Goal: Task Accomplishment & Management: Manage account settings

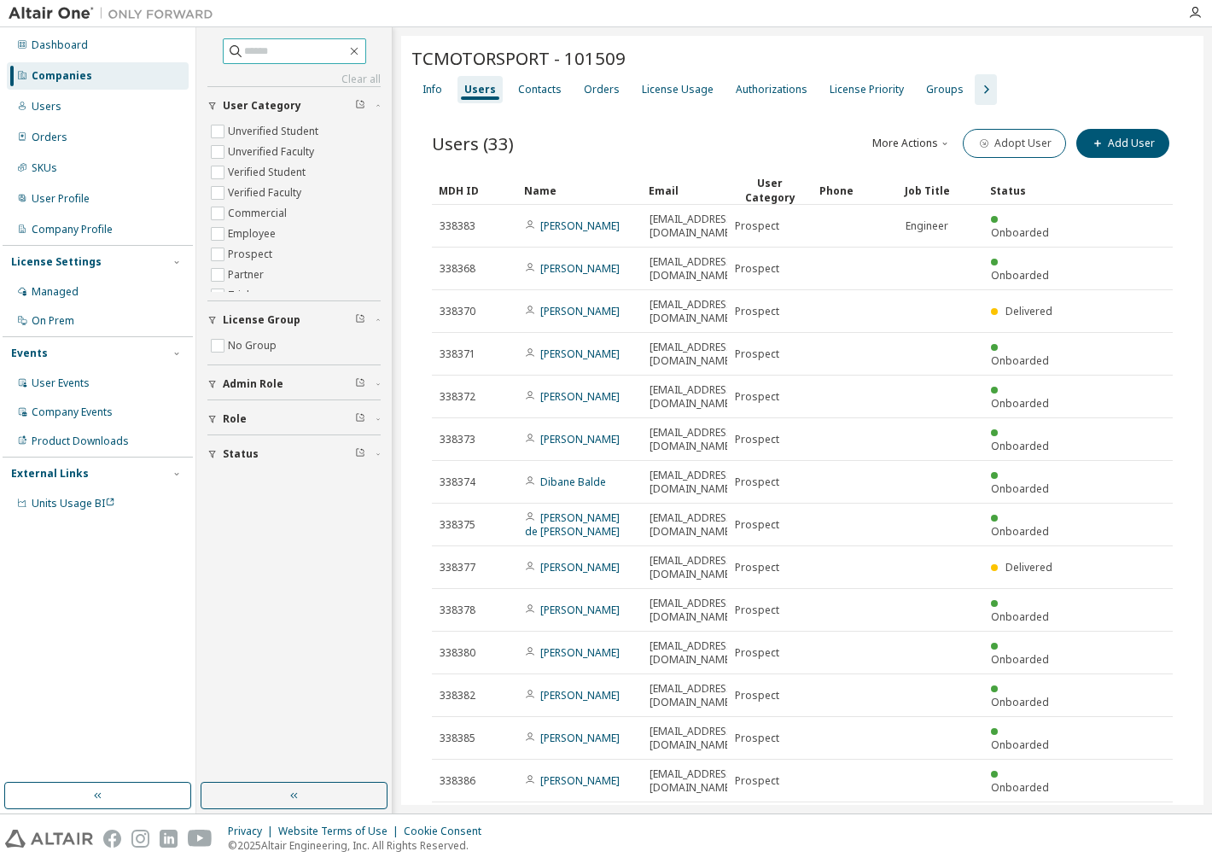
click at [277, 44] on input "text" at bounding box center [295, 51] width 102 height 17
click at [75, 38] on div "Dashboard" at bounding box center [60, 45] width 56 height 14
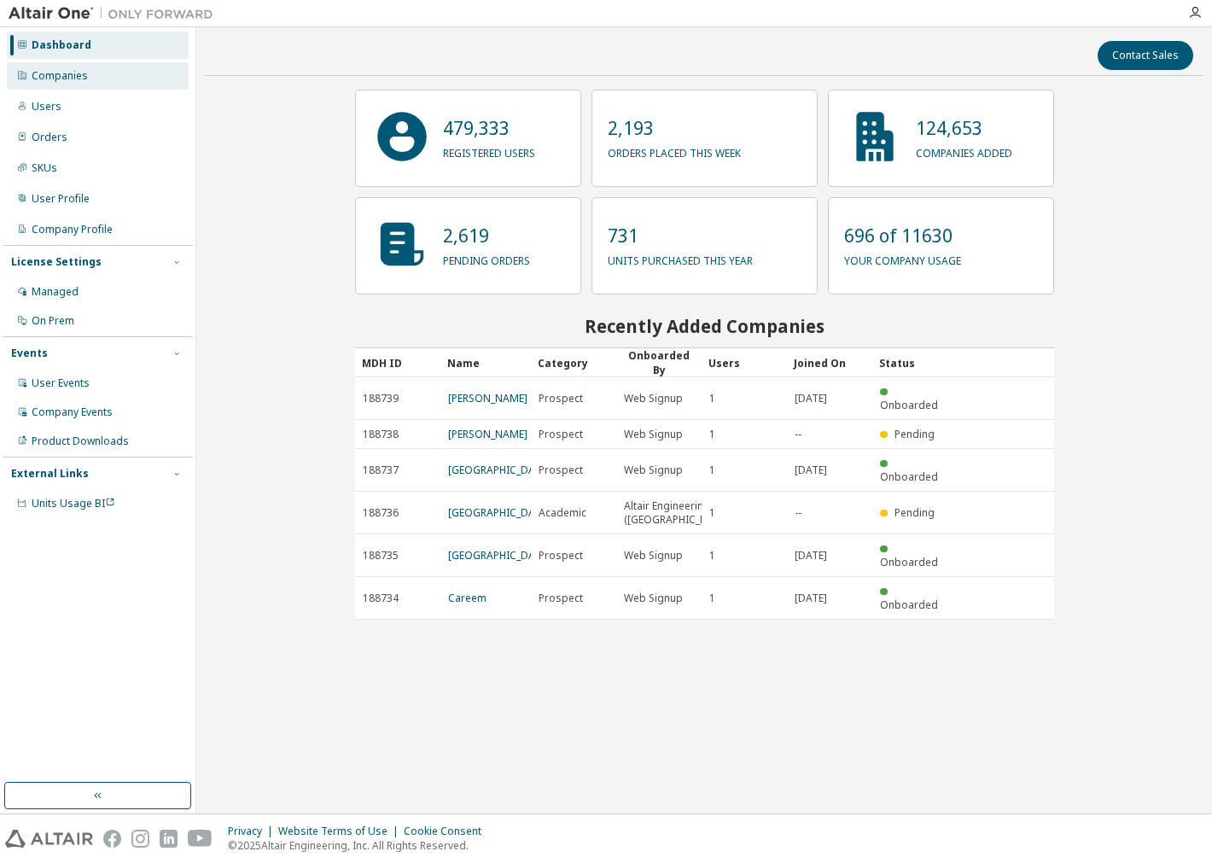
click at [63, 79] on div "Companies" at bounding box center [60, 76] width 56 height 14
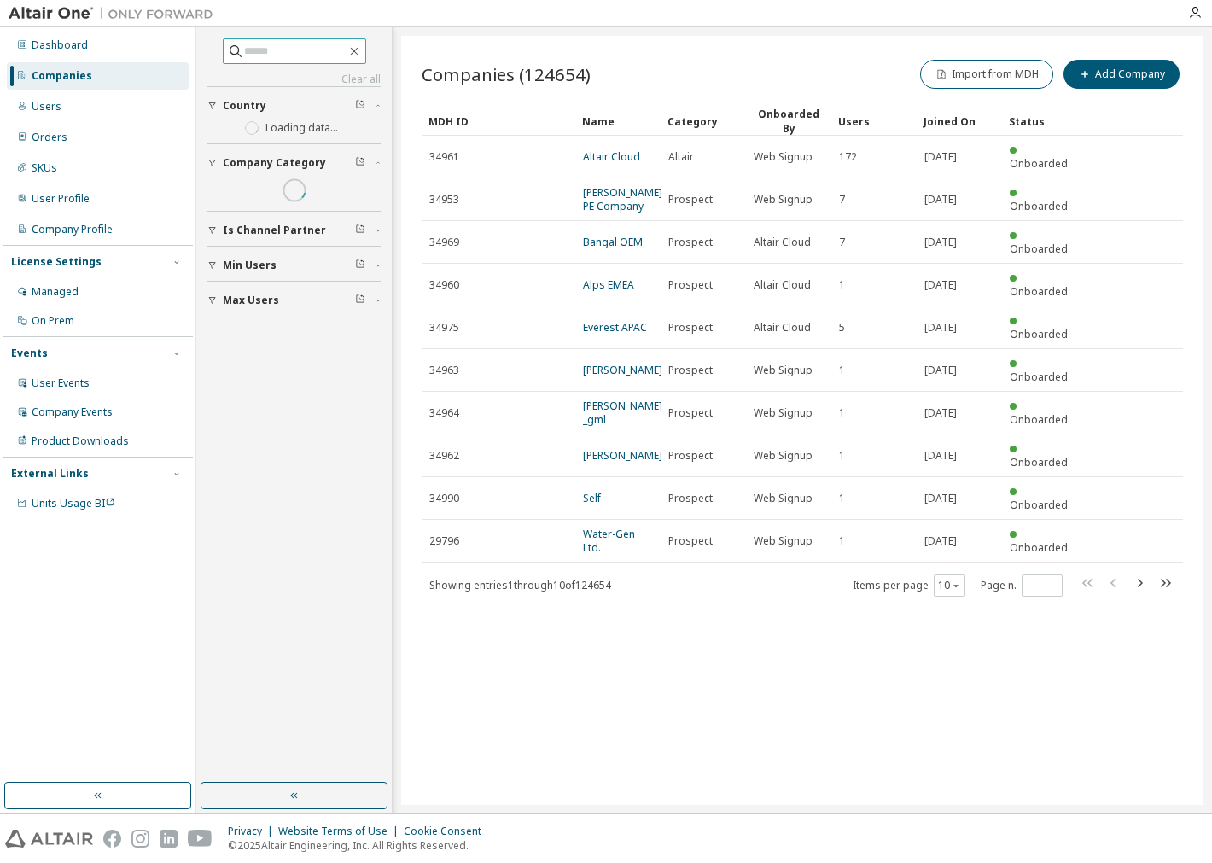
click at [314, 52] on input "text" at bounding box center [295, 51] width 102 height 17
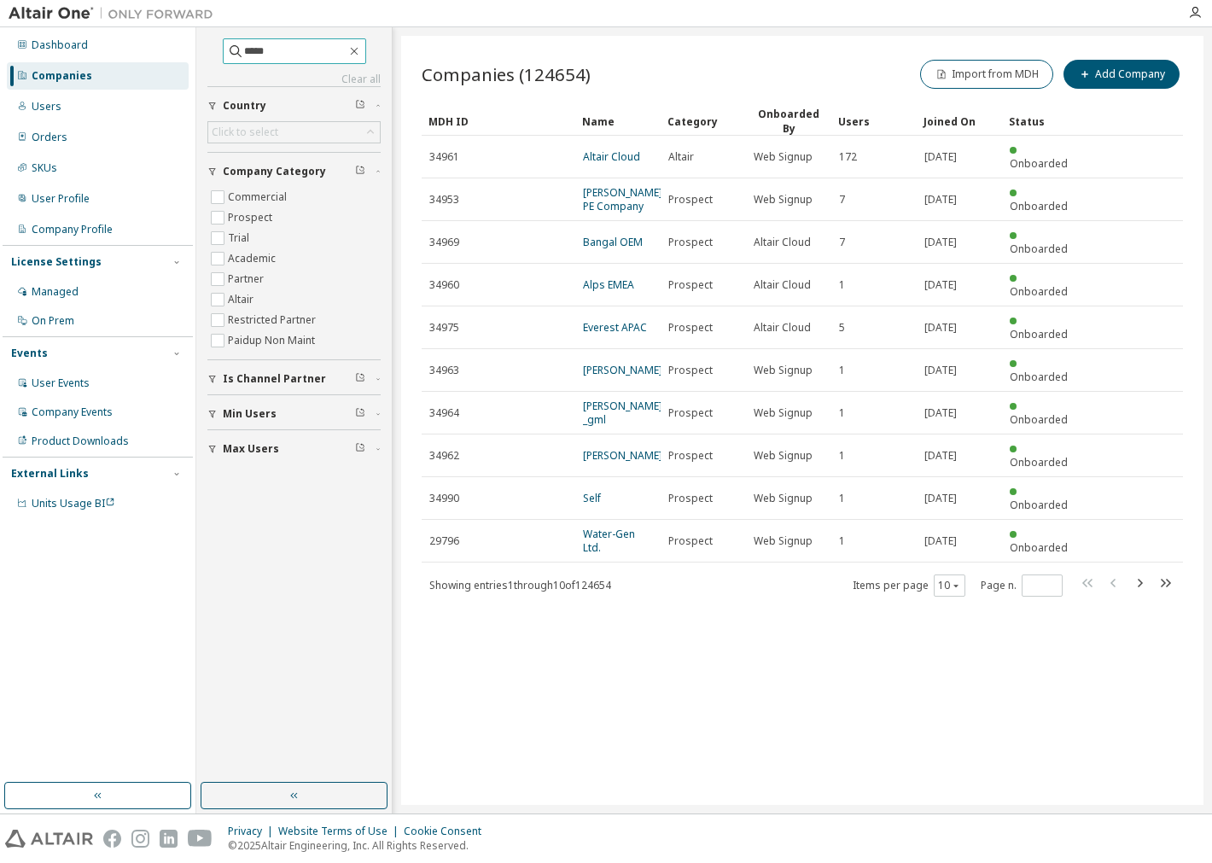
type input "*****"
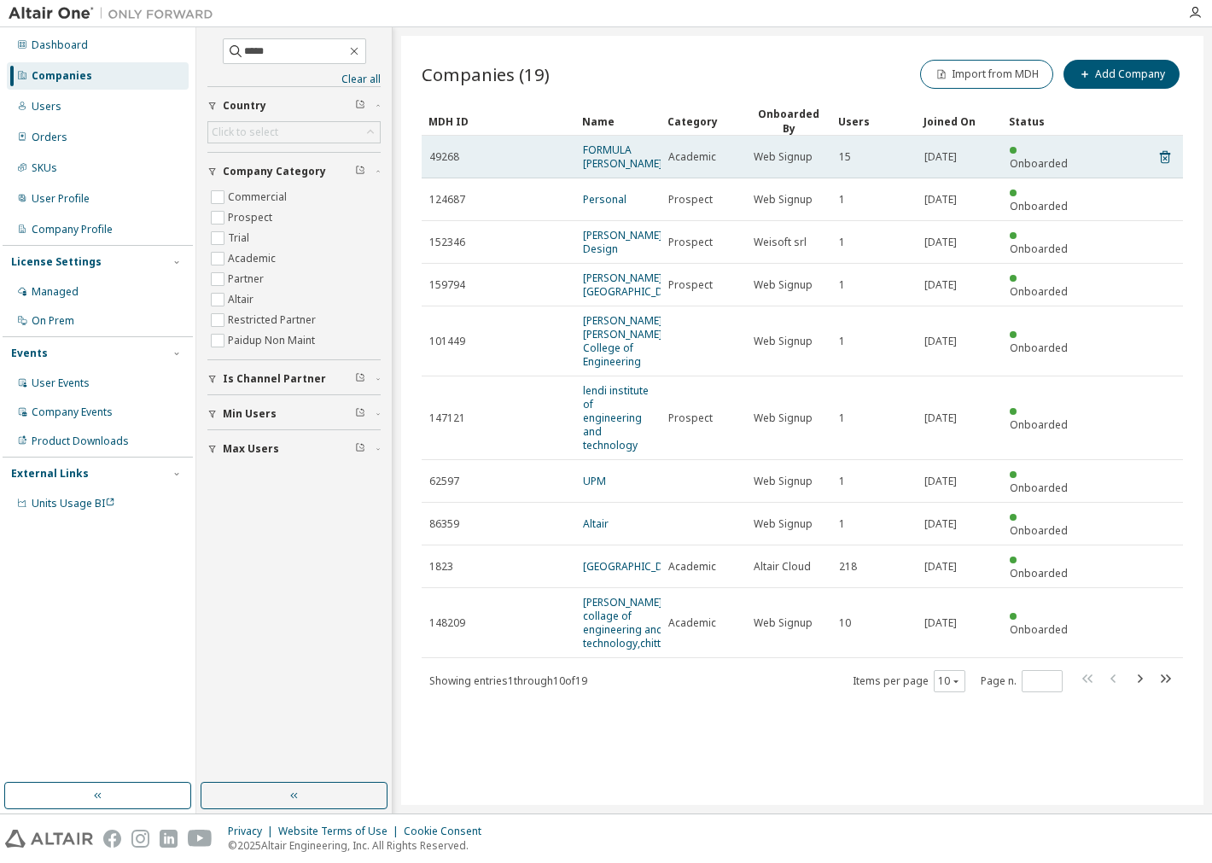
click at [576, 151] on td "FORMULA GADES" at bounding box center [617, 157] width 85 height 43
click at [606, 143] on link "FORMULA GADES" at bounding box center [622, 157] width 79 height 28
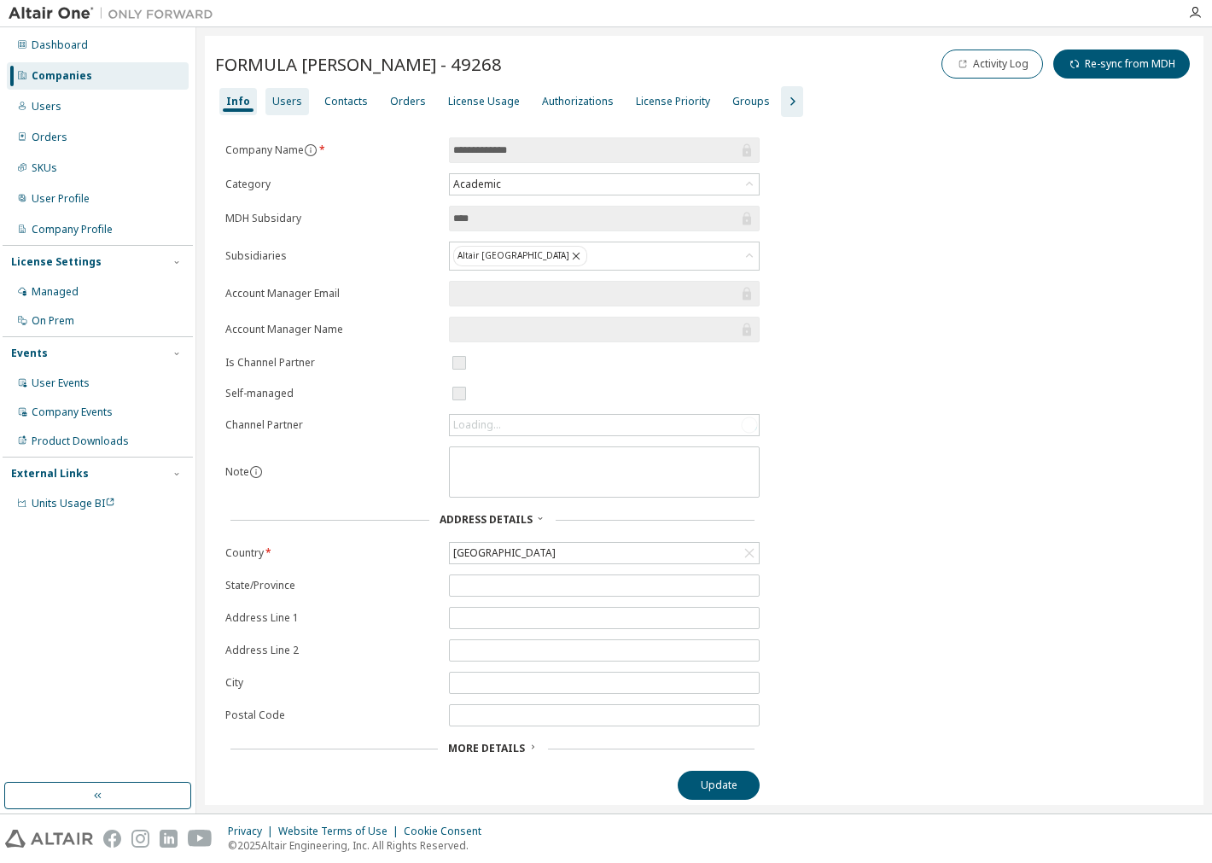
click at [285, 99] on div "Users" at bounding box center [287, 102] width 30 height 14
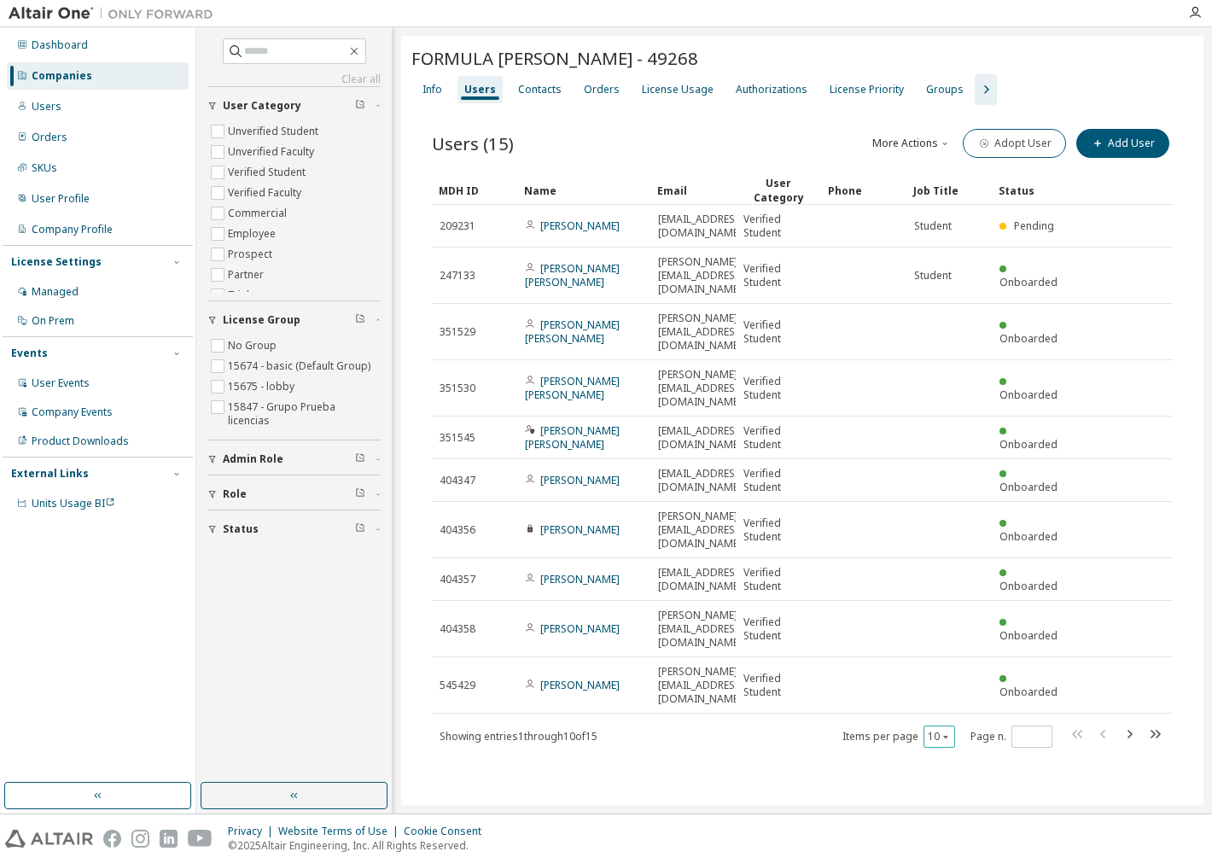
click at [939, 730] on button "10" at bounding box center [939, 737] width 23 height 14
click at [962, 700] on div "20" at bounding box center [992, 697] width 137 height 20
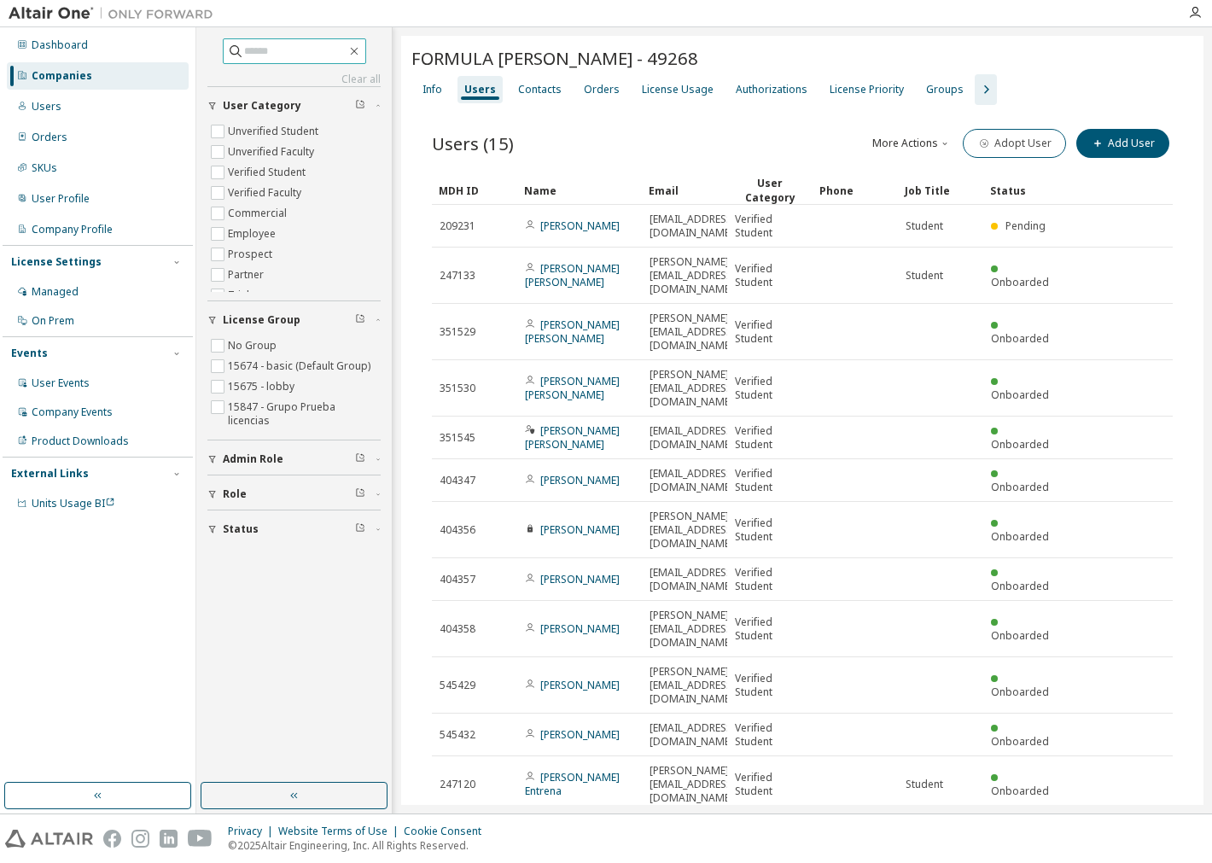
click at [275, 40] on span at bounding box center [294, 51] width 143 height 26
click at [314, 44] on input "text" at bounding box center [295, 51] width 102 height 17
type input "**********"
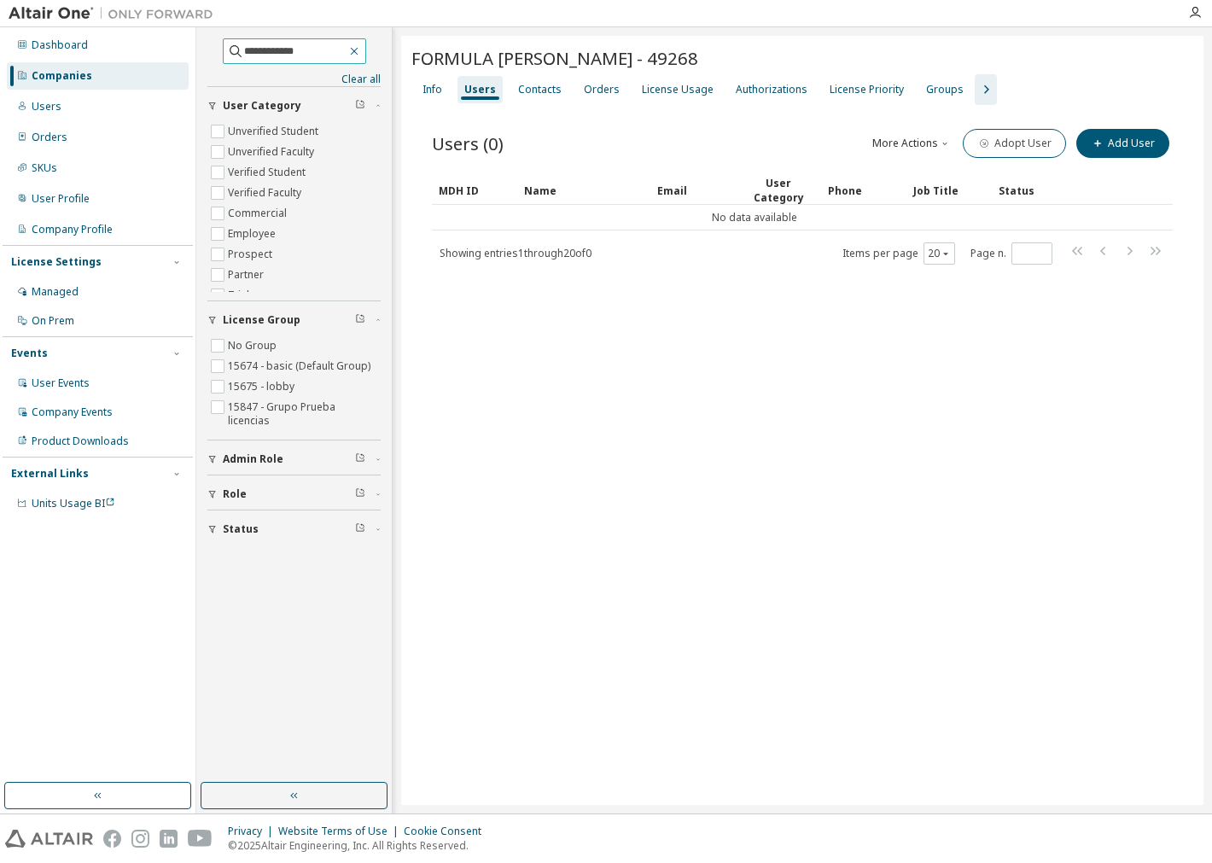
click at [358, 48] on icon "button" at bounding box center [354, 52] width 8 height 8
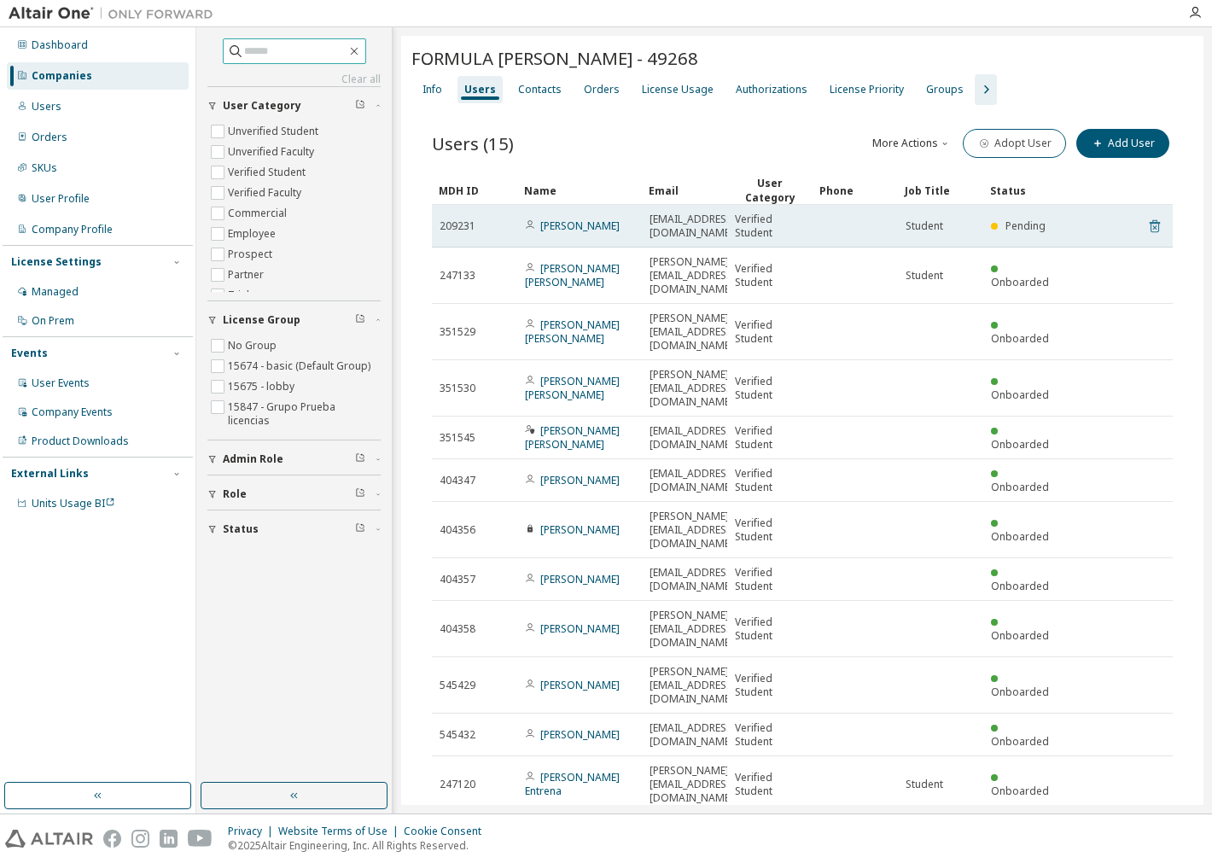
click at [1147, 229] on icon at bounding box center [1154, 226] width 15 height 20
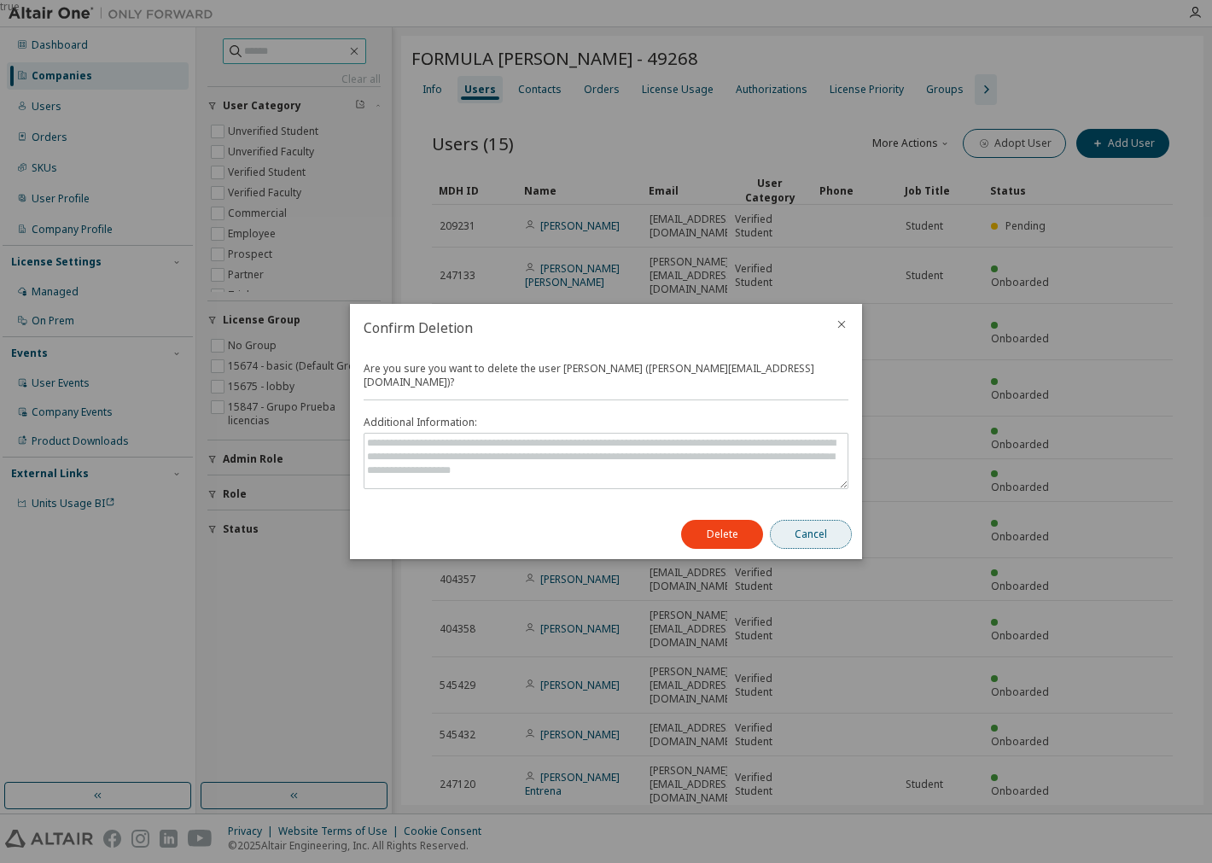
click at [821, 522] on button "Cancel" at bounding box center [811, 534] width 82 height 29
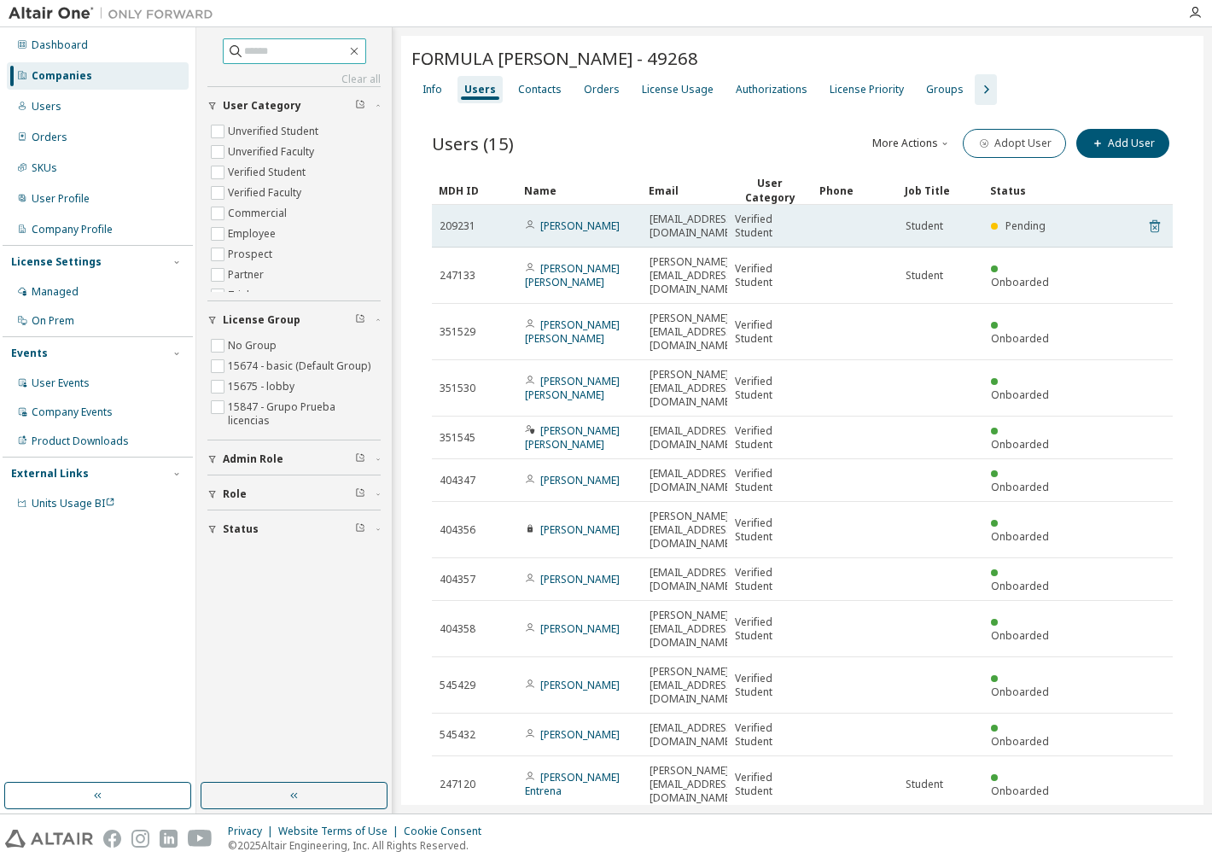
click at [1147, 225] on icon at bounding box center [1154, 226] width 15 height 20
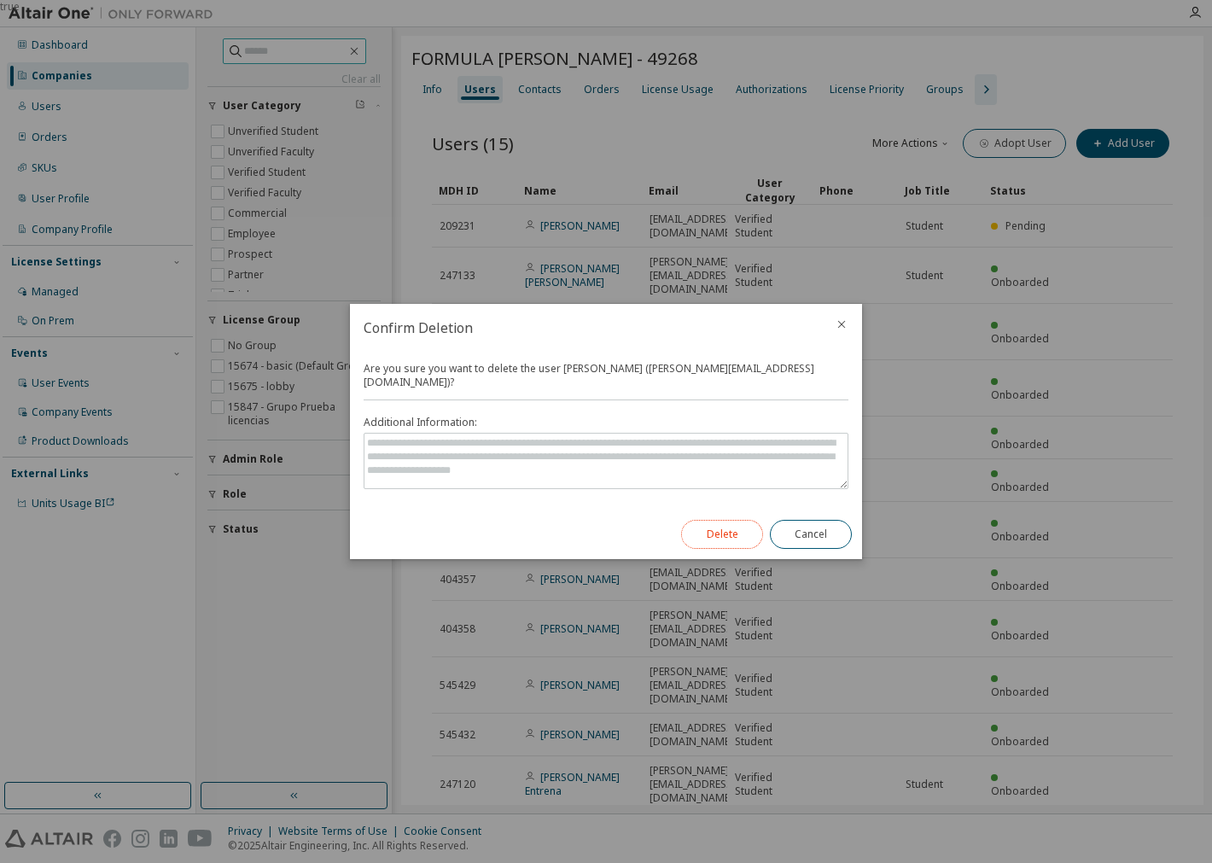
click at [711, 529] on button "Delete" at bounding box center [722, 534] width 82 height 29
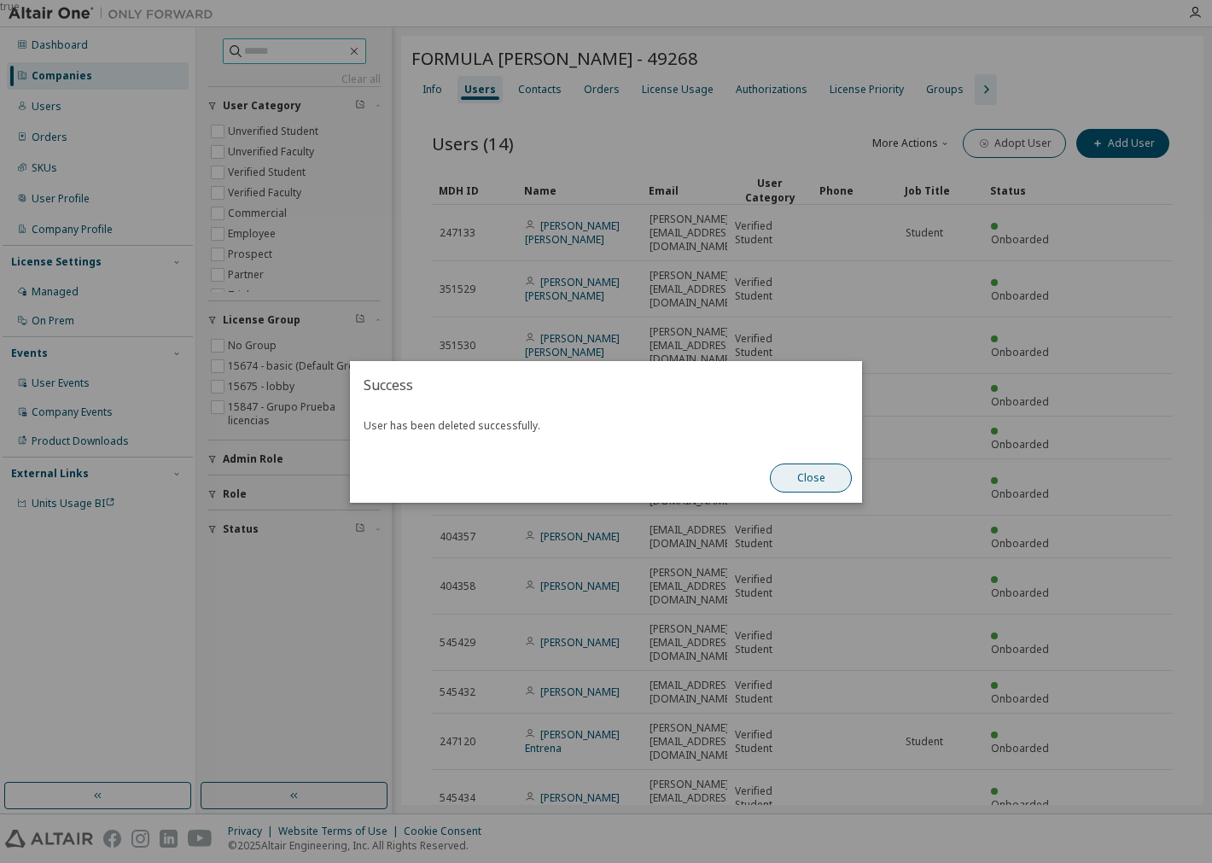
click at [820, 471] on button "Close" at bounding box center [811, 478] width 82 height 29
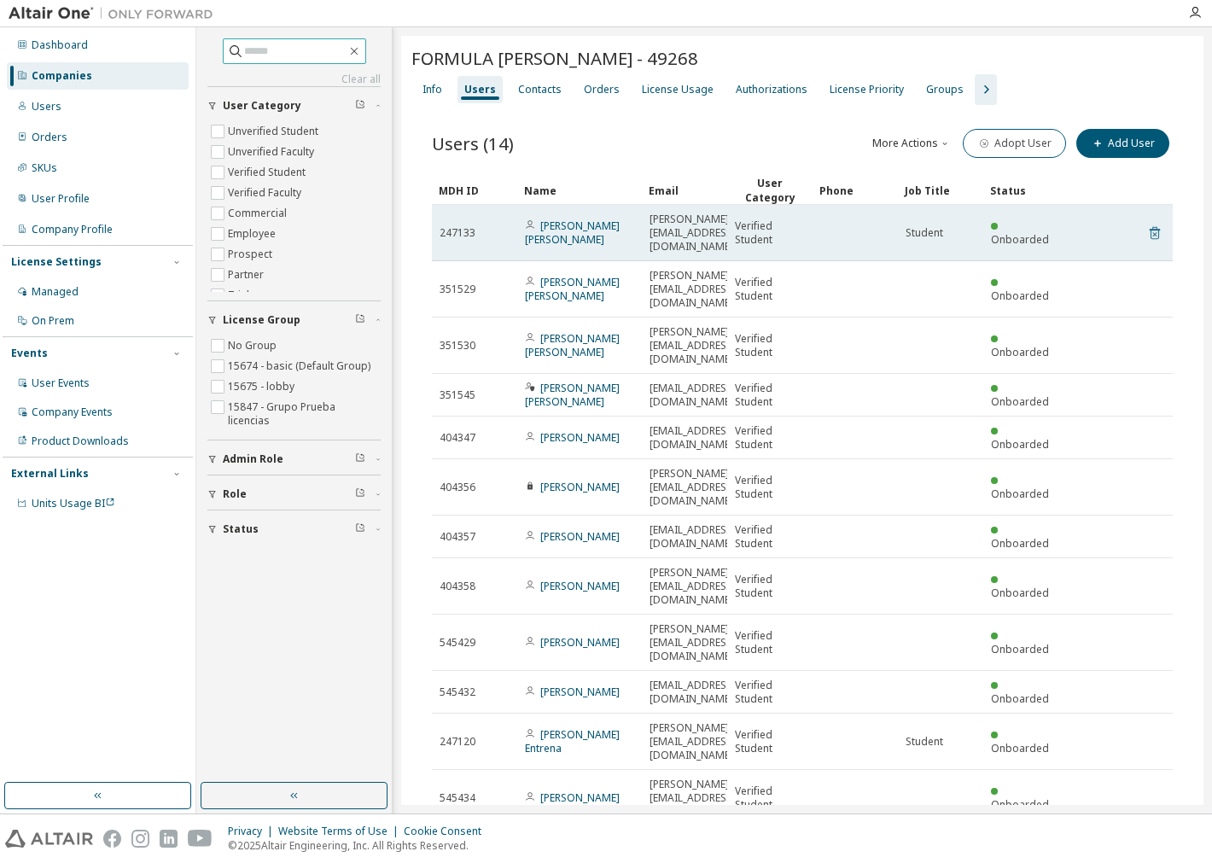
click at [1147, 223] on icon at bounding box center [1154, 233] width 15 height 20
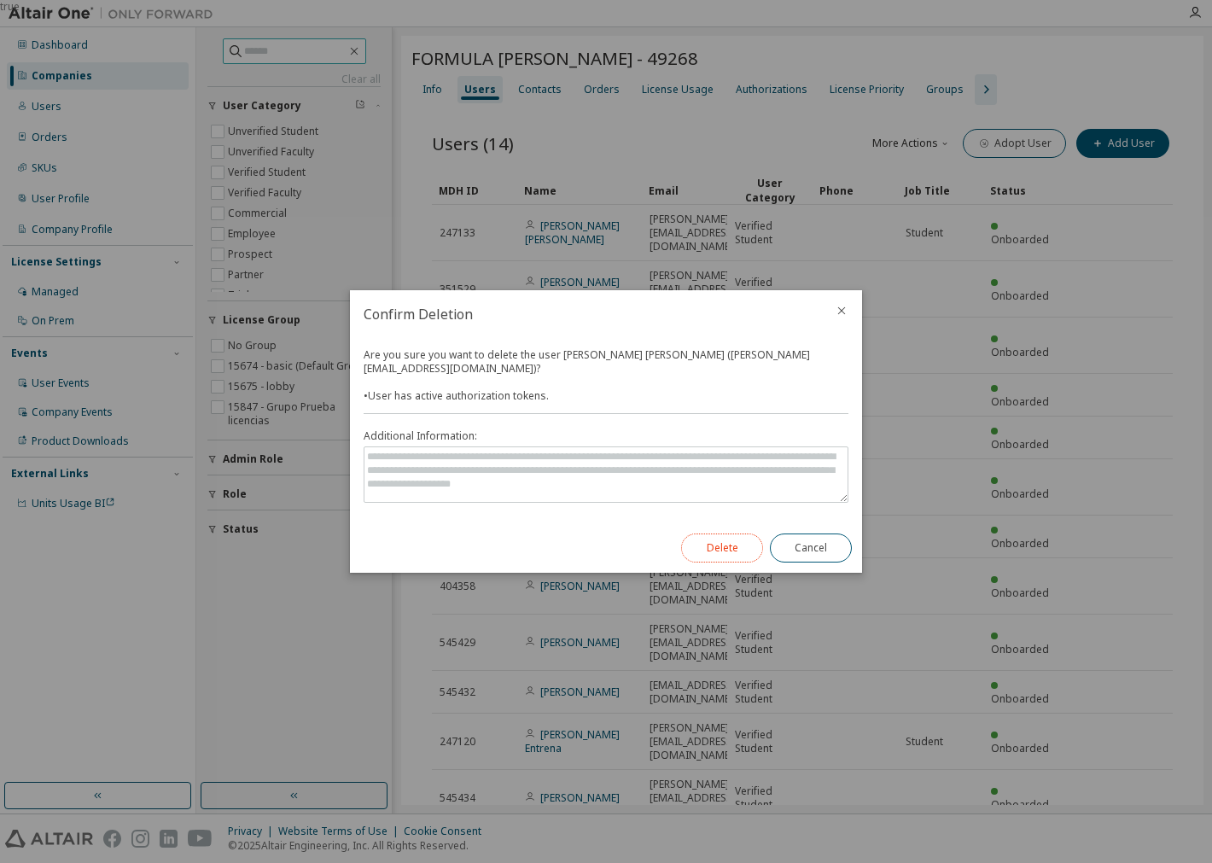
click at [741, 542] on button "Delete" at bounding box center [722, 548] width 82 height 29
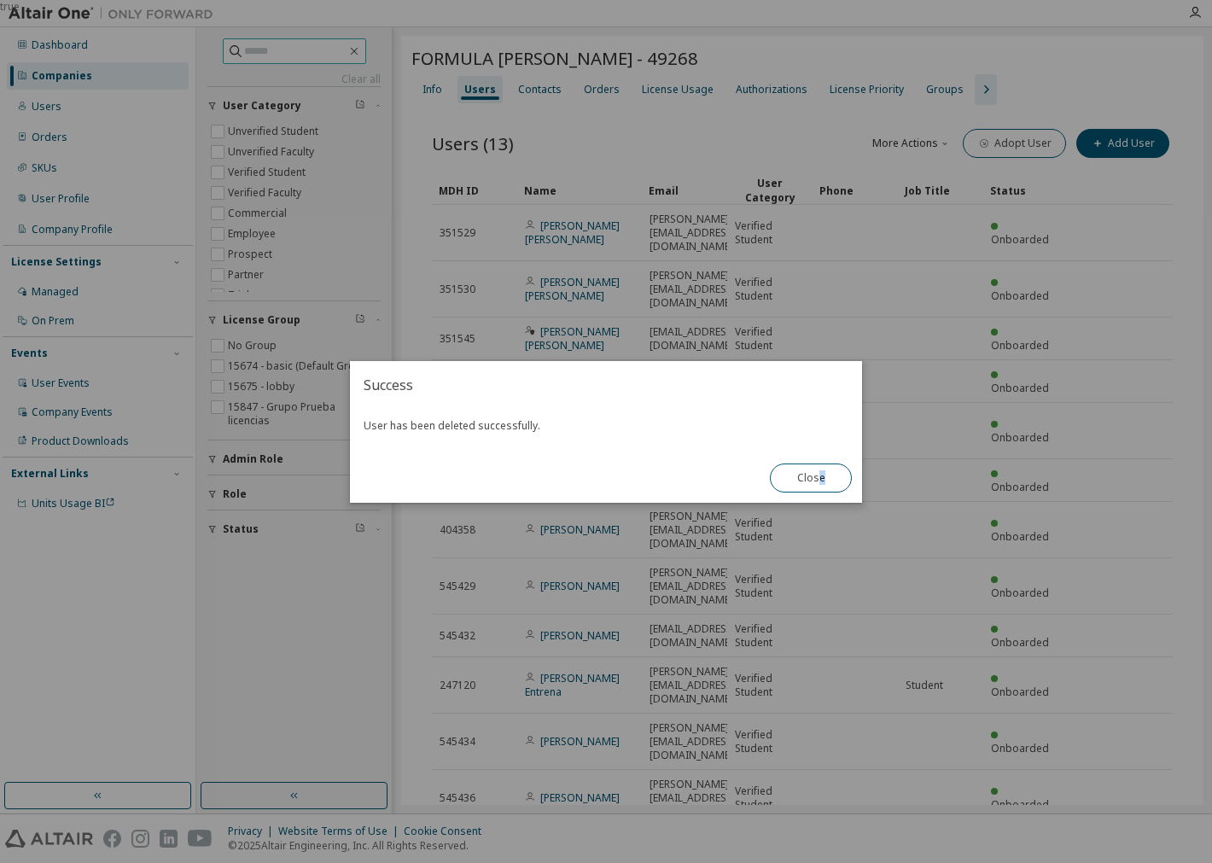
click at [821, 457] on div "Close" at bounding box center [811, 478] width 102 height 50
click at [832, 485] on button "Close" at bounding box center [811, 478] width 82 height 29
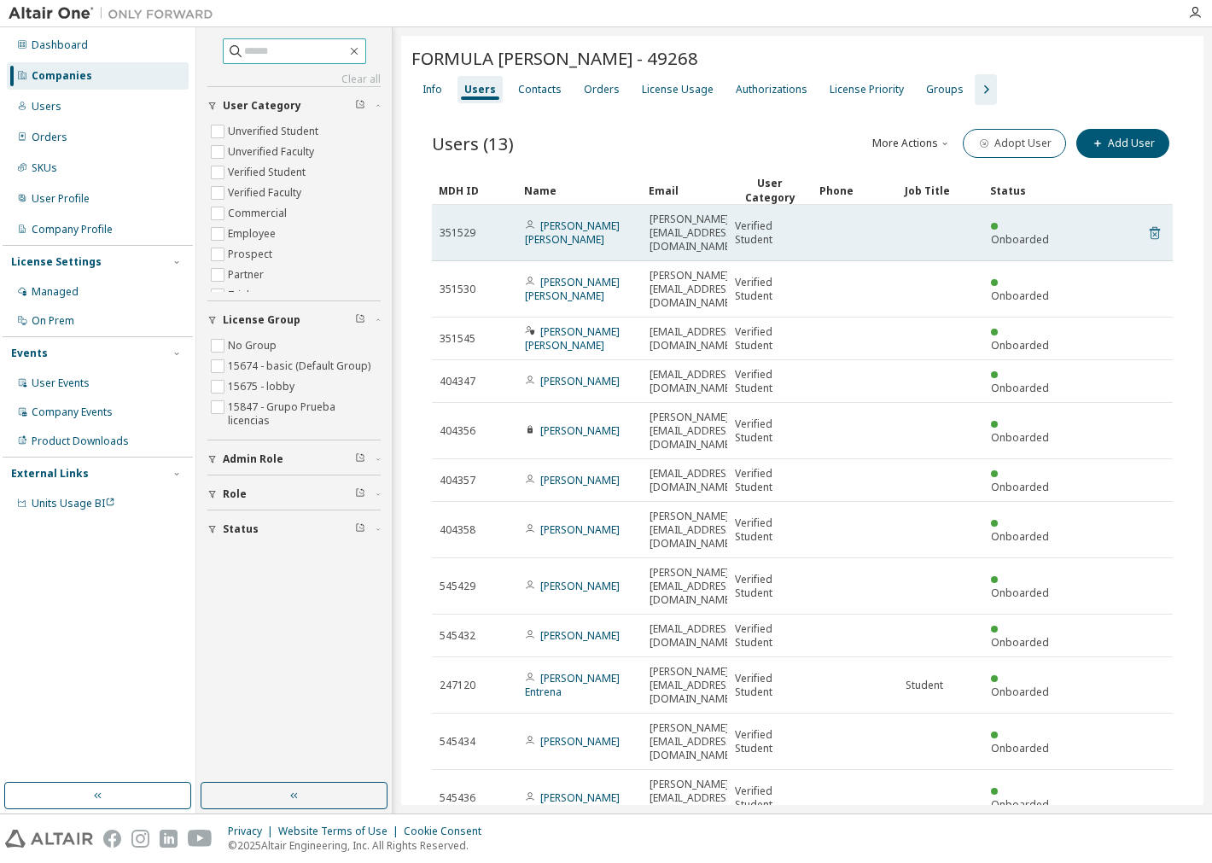
click at [1153, 223] on icon at bounding box center [1154, 233] width 15 height 20
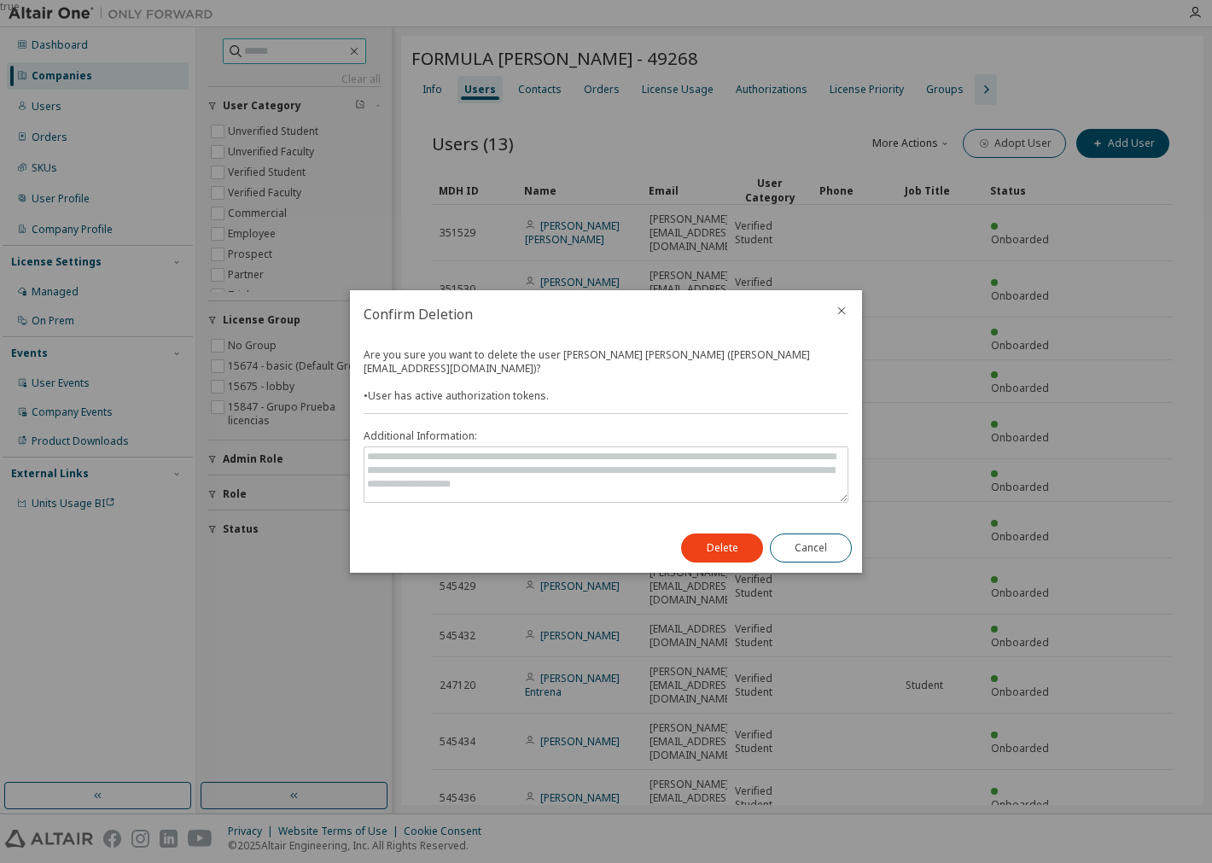
click at [765, 538] on div "Delete Cancel" at bounding box center [766, 548] width 191 height 50
click at [721, 548] on button "Delete" at bounding box center [722, 548] width 82 height 29
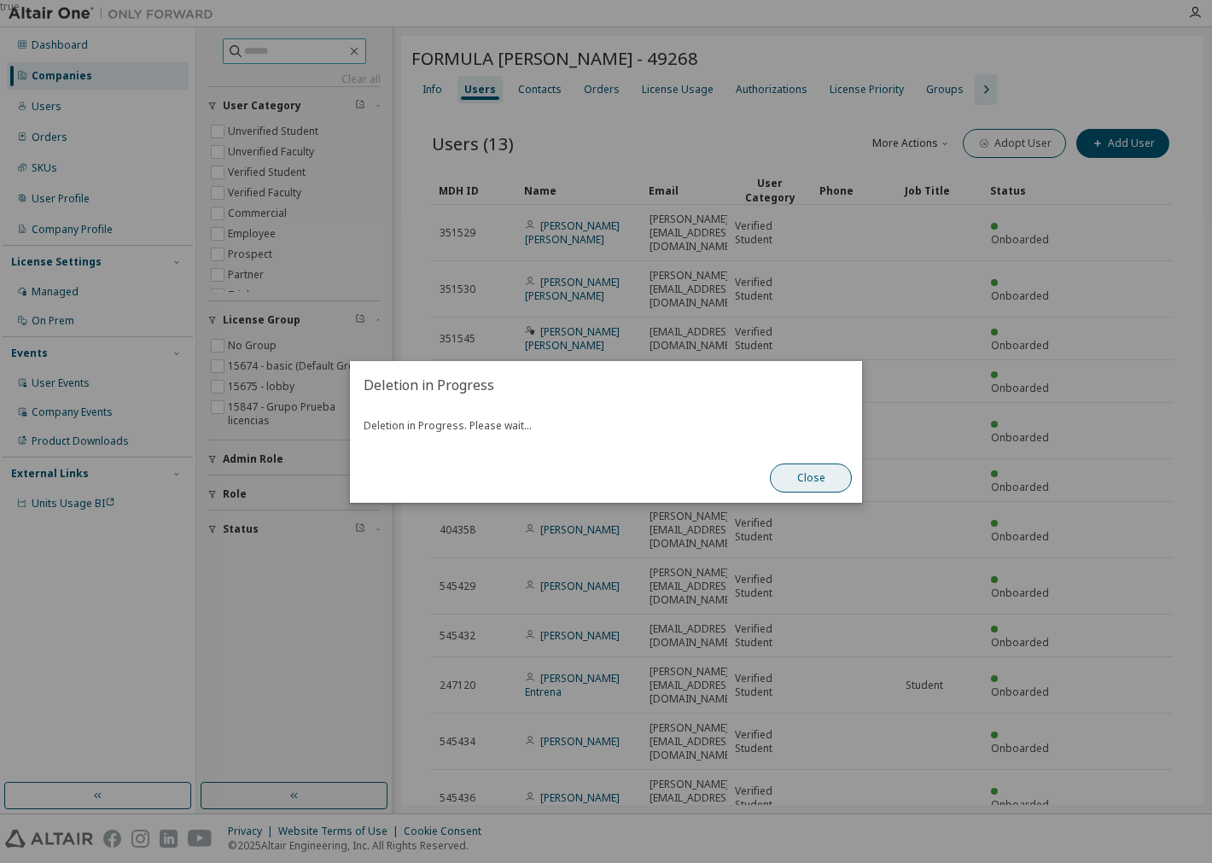
click at [808, 476] on button "Close" at bounding box center [811, 478] width 82 height 29
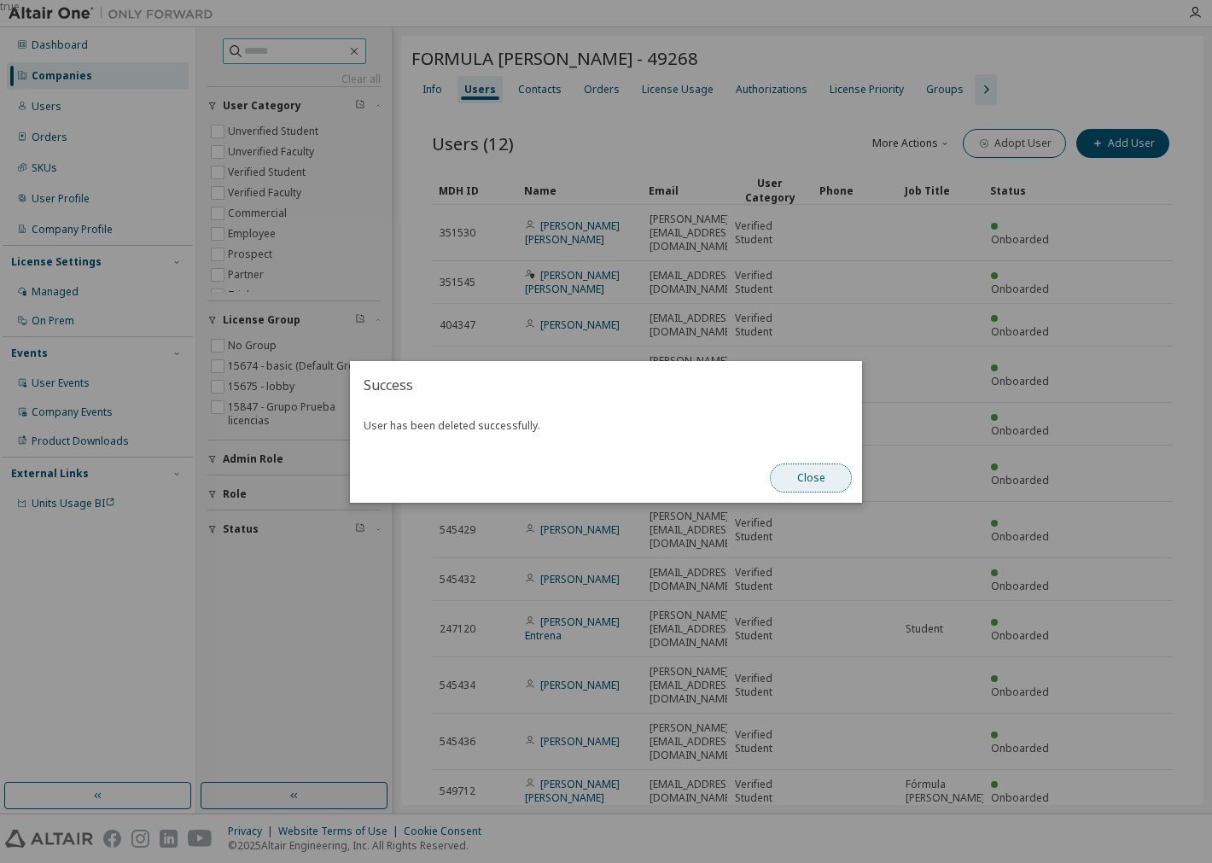
click at [802, 482] on button "Close" at bounding box center [811, 478] width 82 height 29
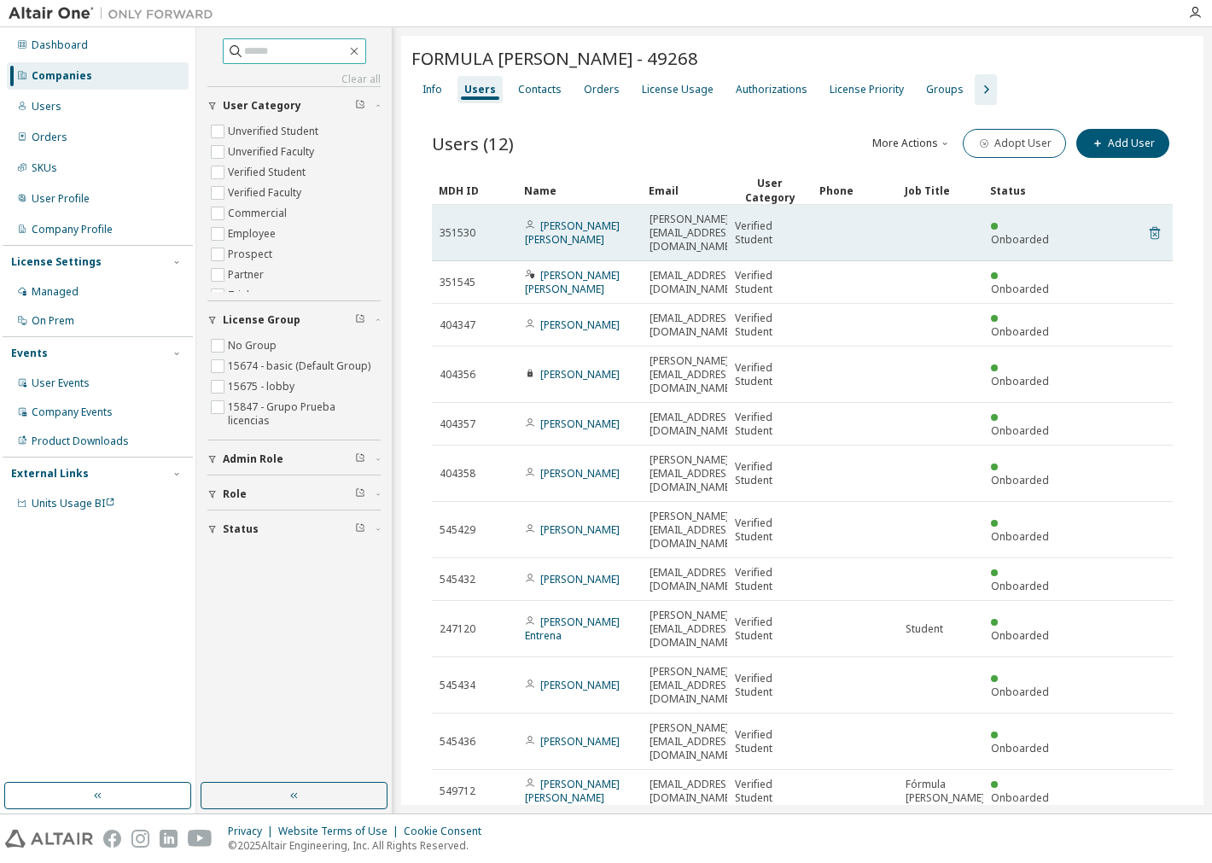
click at [1149, 223] on icon at bounding box center [1154, 233] width 15 height 20
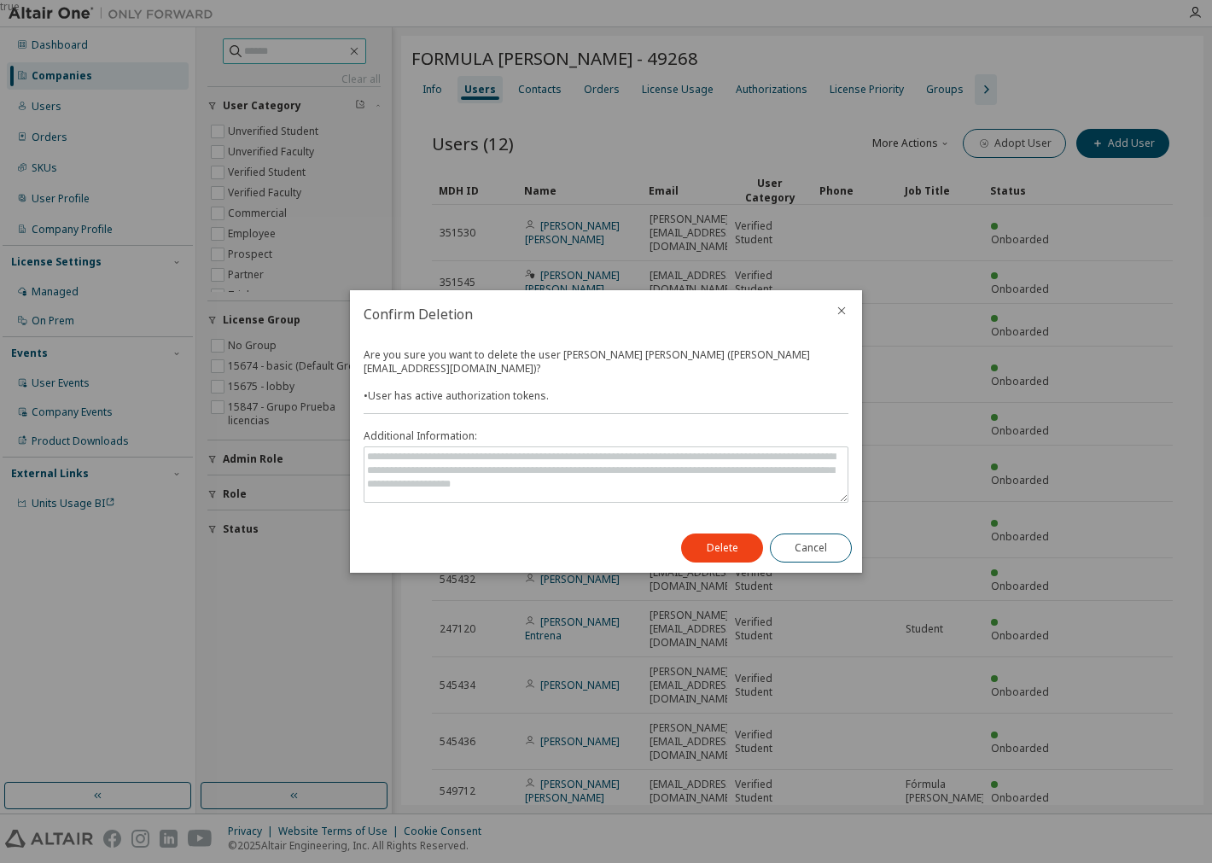
click at [750, 531] on div "Delete Cancel" at bounding box center [766, 548] width 191 height 50
click at [739, 544] on button "Delete" at bounding box center [722, 548] width 82 height 29
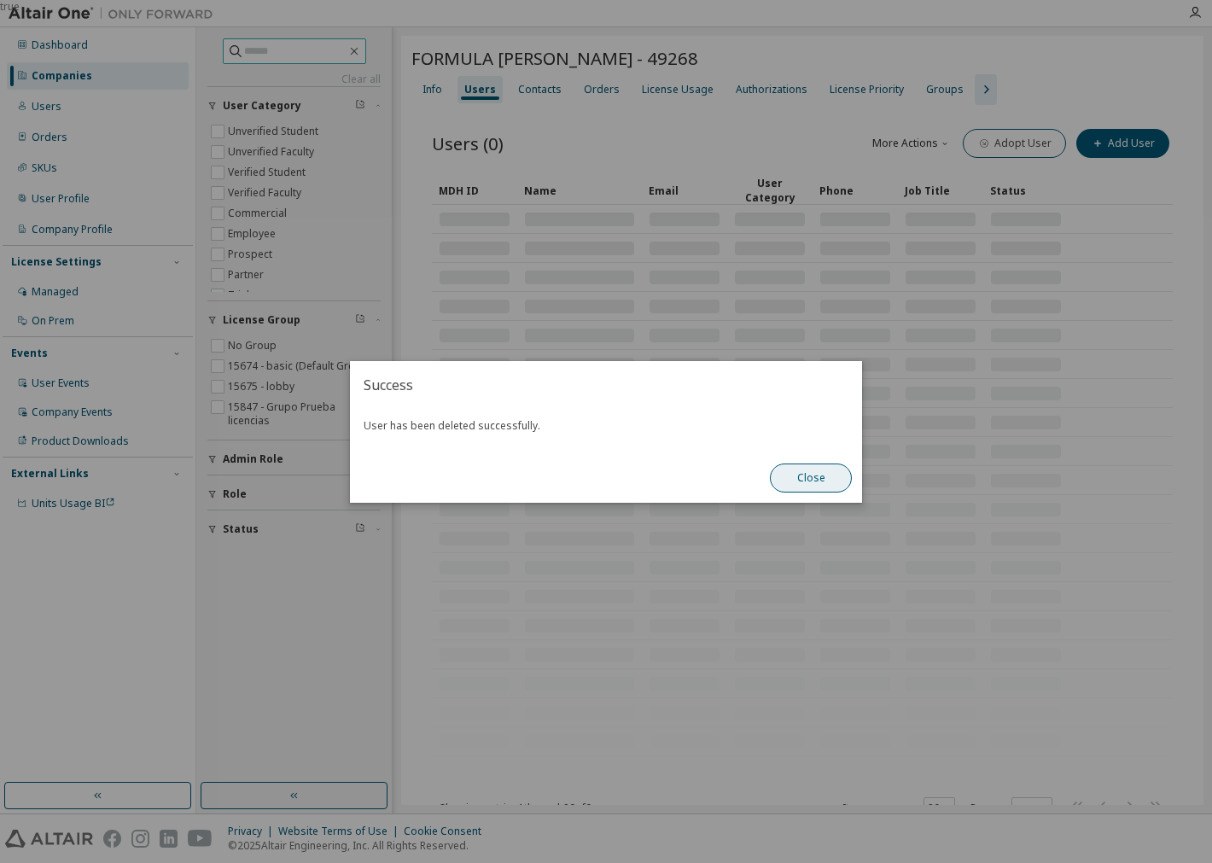
click at [812, 475] on button "Close" at bounding box center [811, 478] width 82 height 29
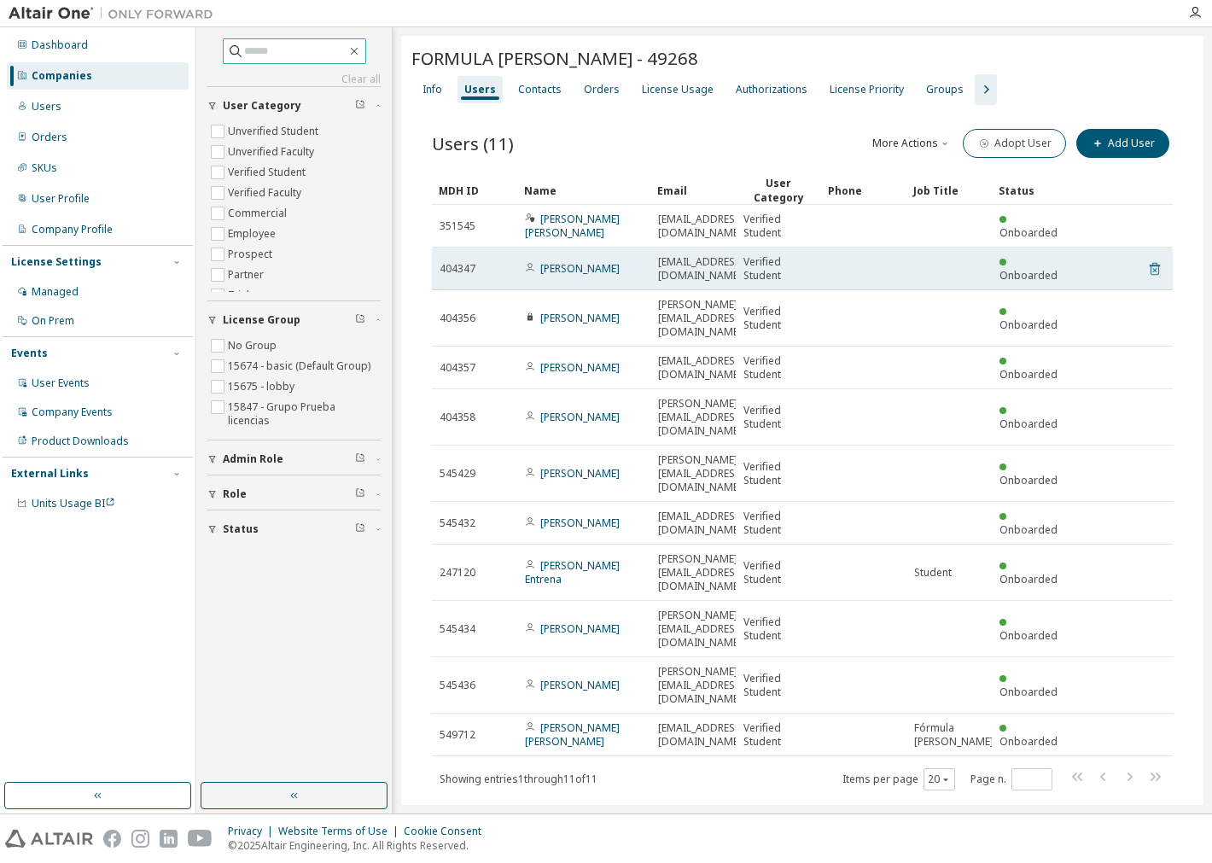
click at [1161, 267] on icon at bounding box center [1154, 269] width 15 height 20
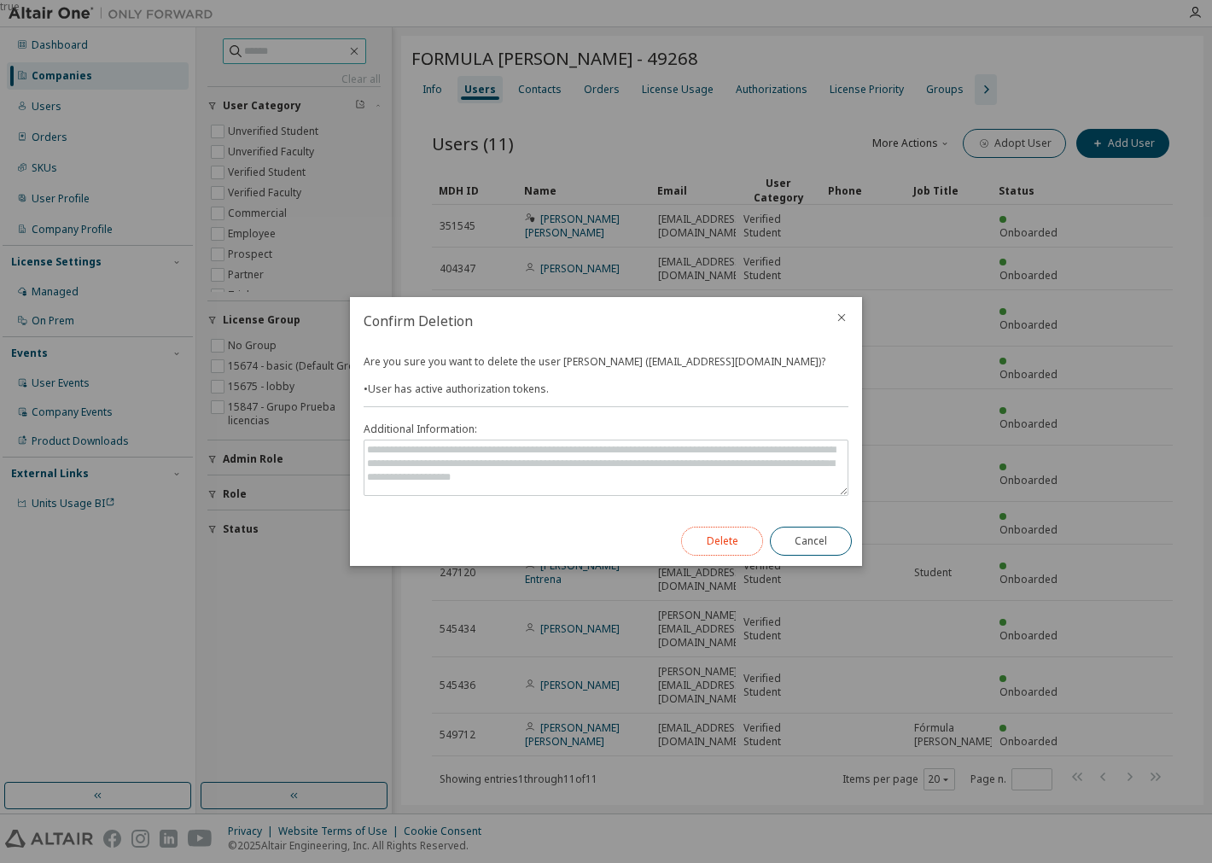
click at [730, 548] on button "Delete" at bounding box center [722, 541] width 82 height 29
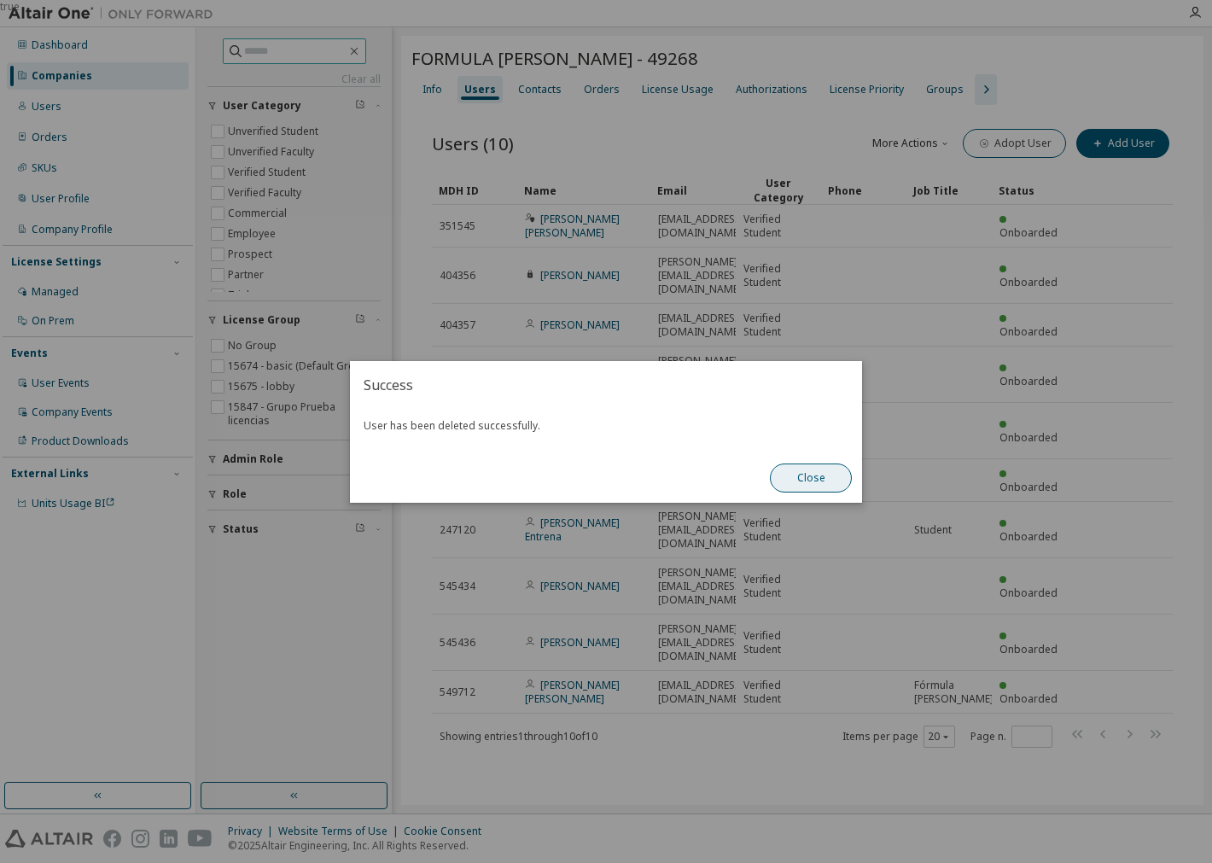
click at [805, 484] on button "Close" at bounding box center [811, 478] width 82 height 29
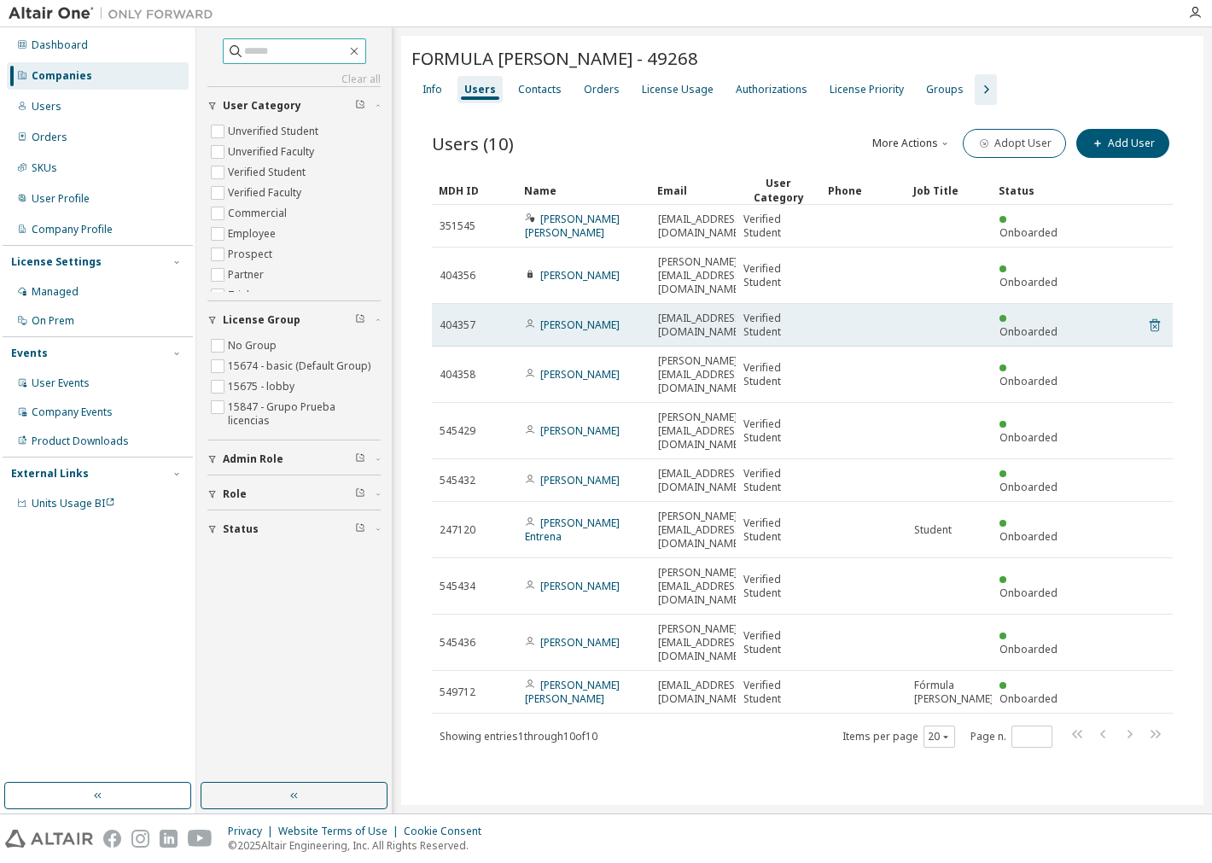
click at [1155, 315] on icon at bounding box center [1154, 325] width 15 height 20
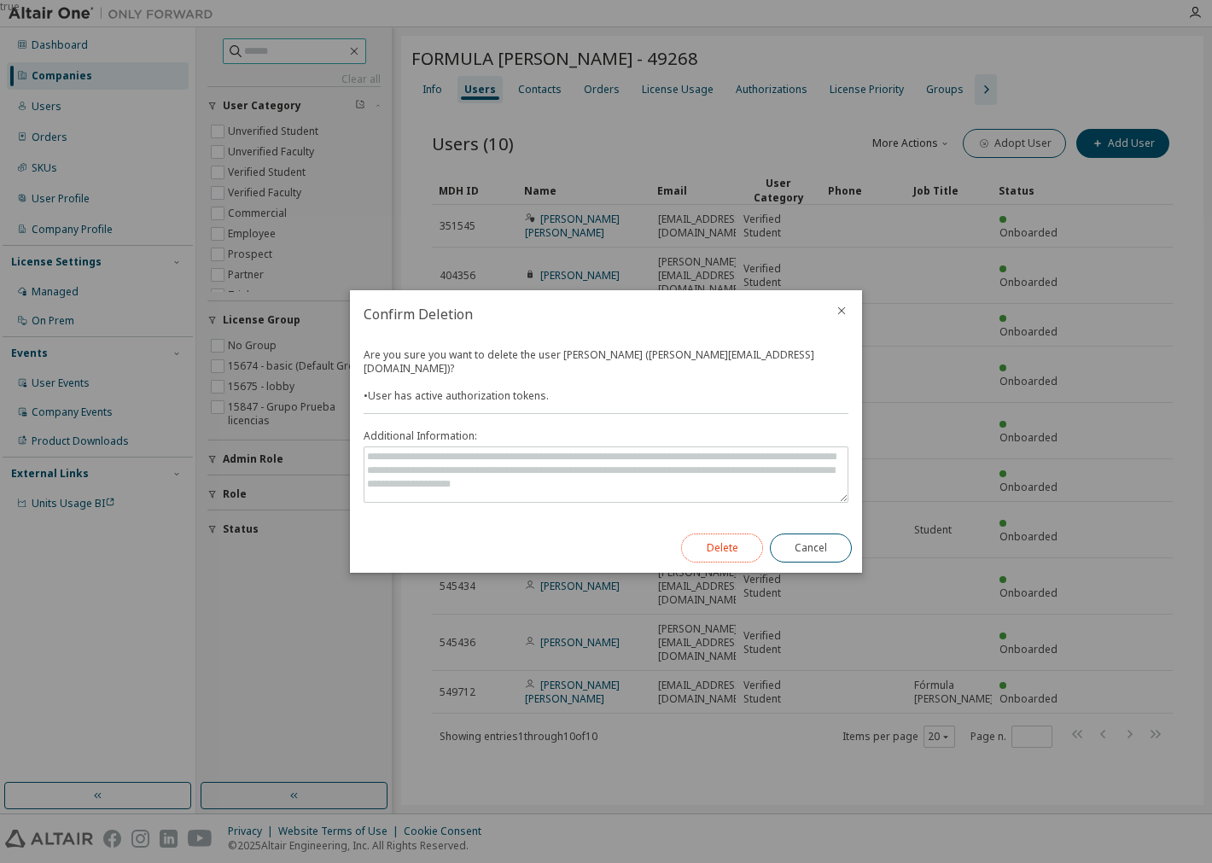
click at [741, 536] on button "Delete" at bounding box center [722, 548] width 82 height 29
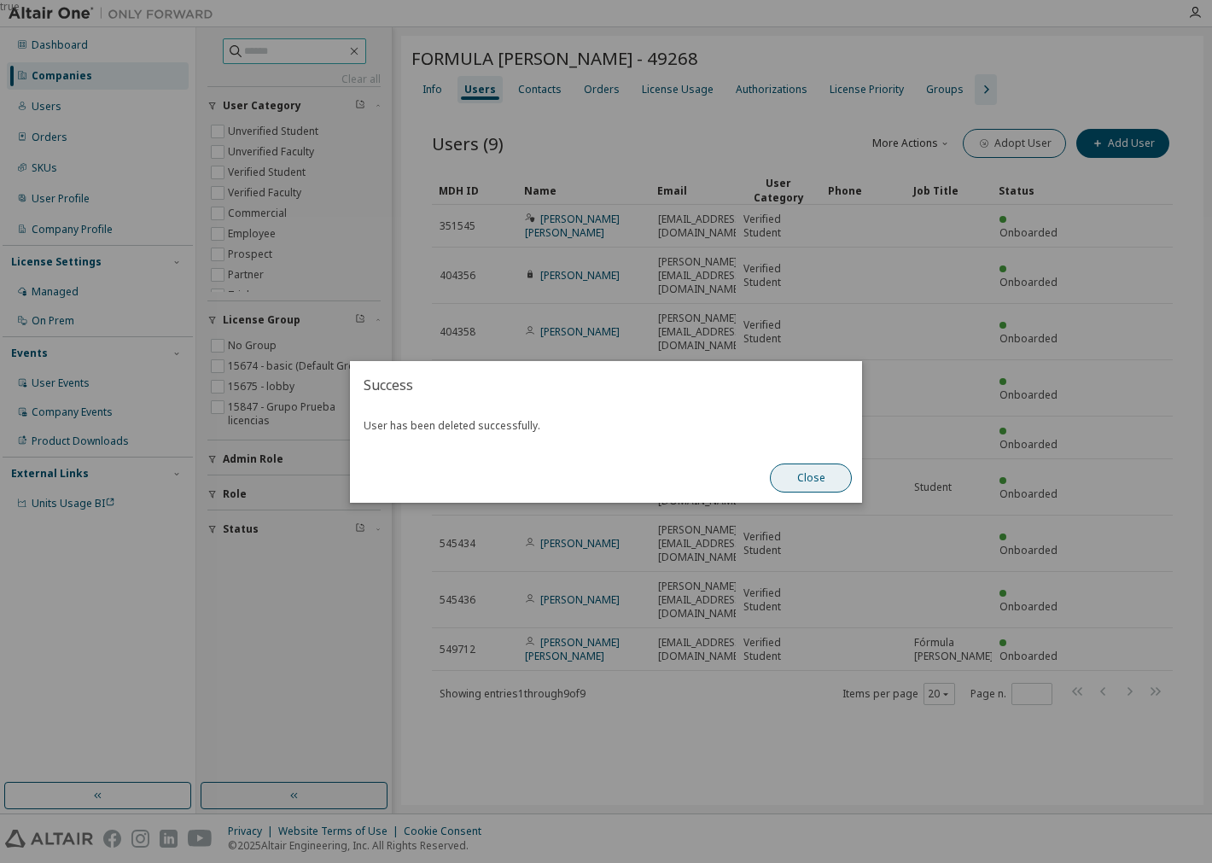
click at [795, 466] on button "Close" at bounding box center [811, 478] width 82 height 29
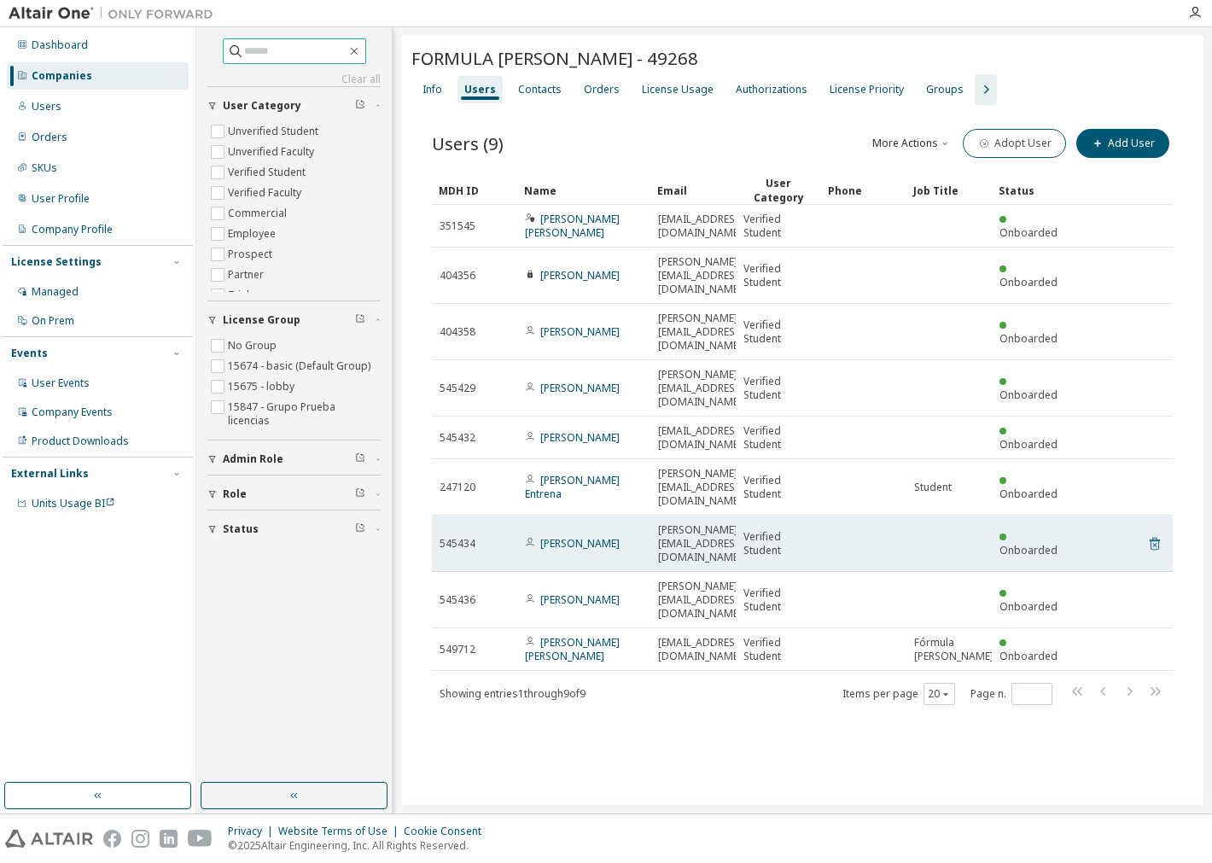
click at [1155, 538] on icon at bounding box center [1155, 544] width 10 height 13
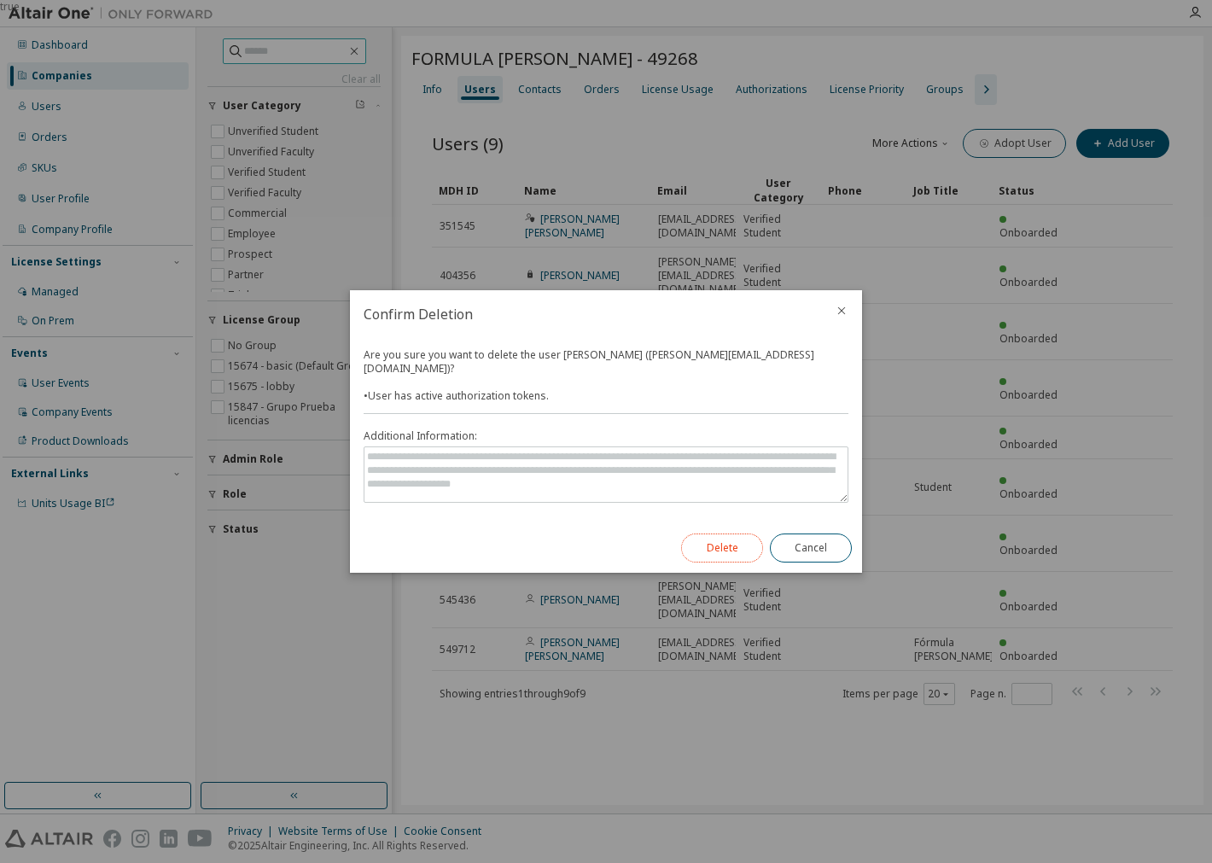
click at [710, 549] on button "Delete" at bounding box center [722, 548] width 82 height 29
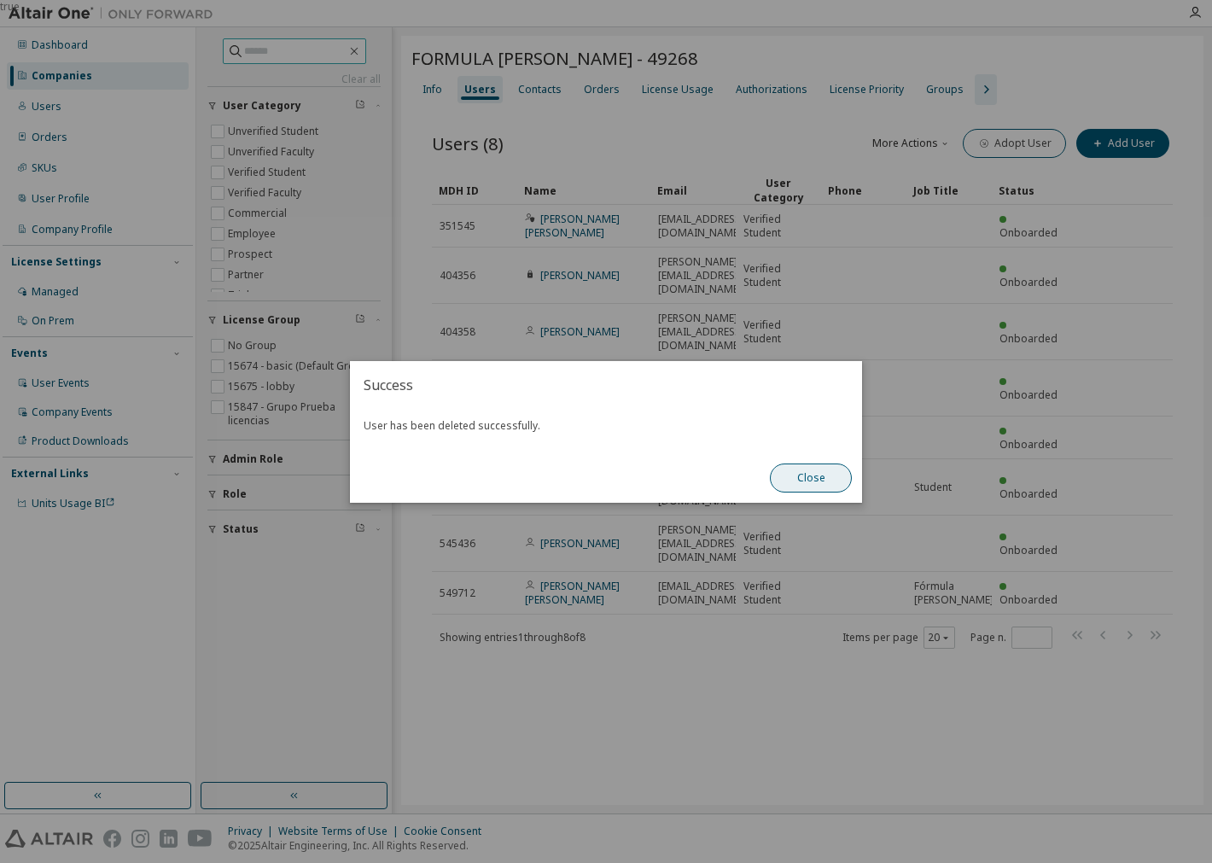
click at [824, 474] on button "Close" at bounding box center [811, 478] width 82 height 29
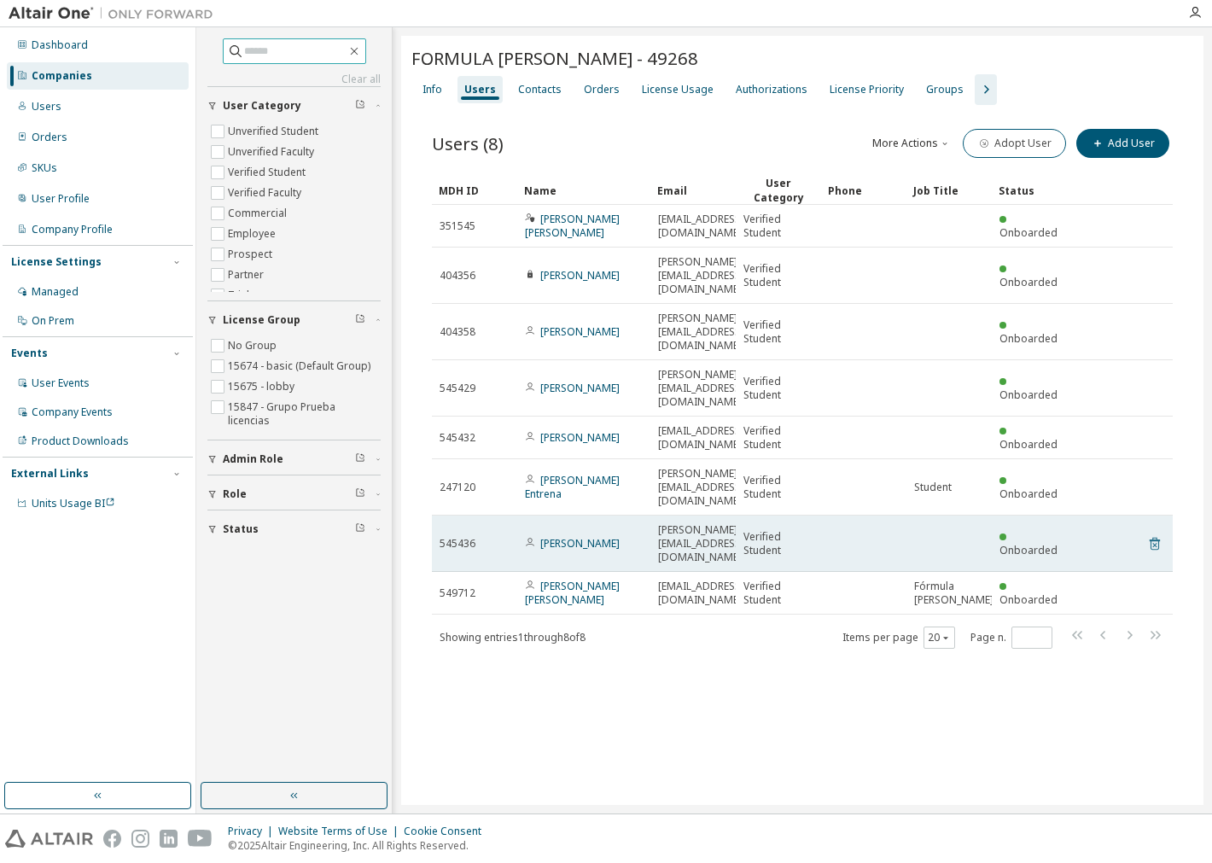
click at [1151, 534] on icon at bounding box center [1154, 544] width 15 height 20
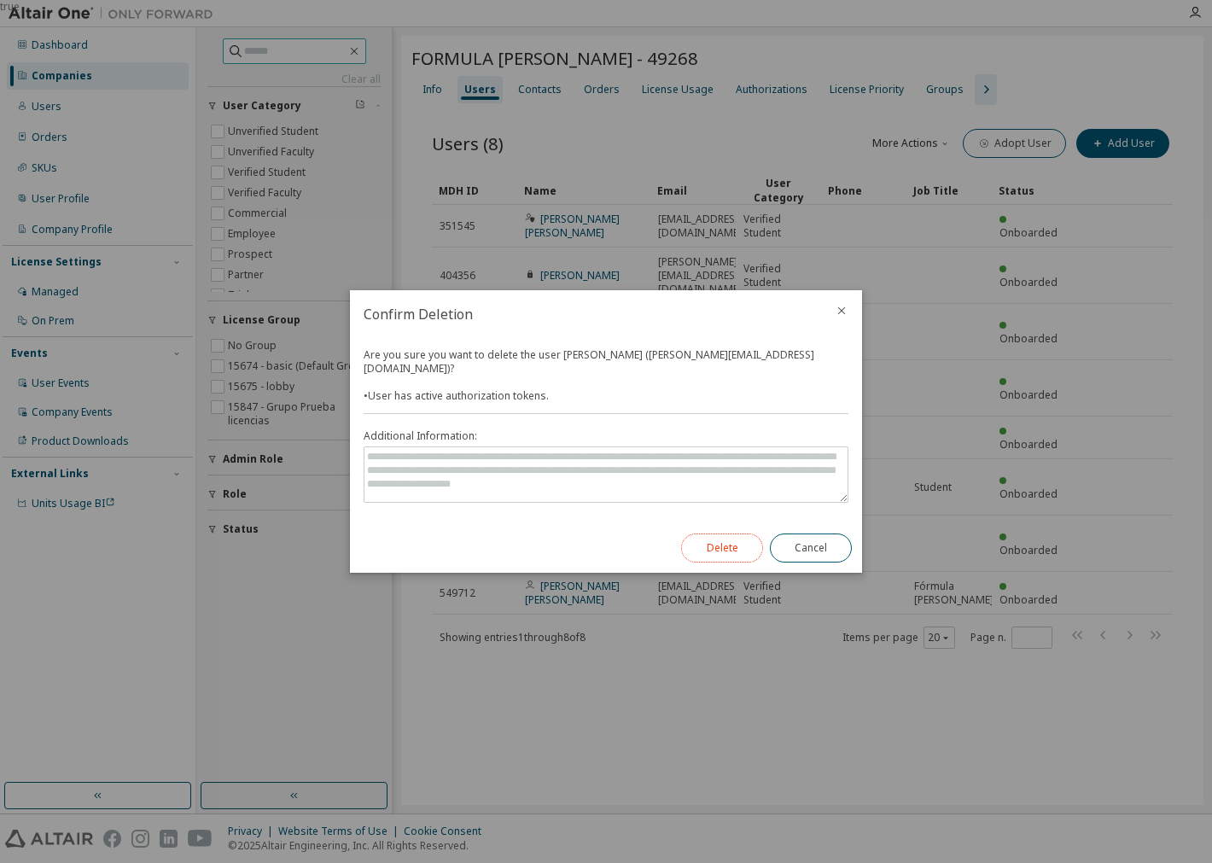
click at [698, 545] on button "Delete" at bounding box center [722, 548] width 82 height 29
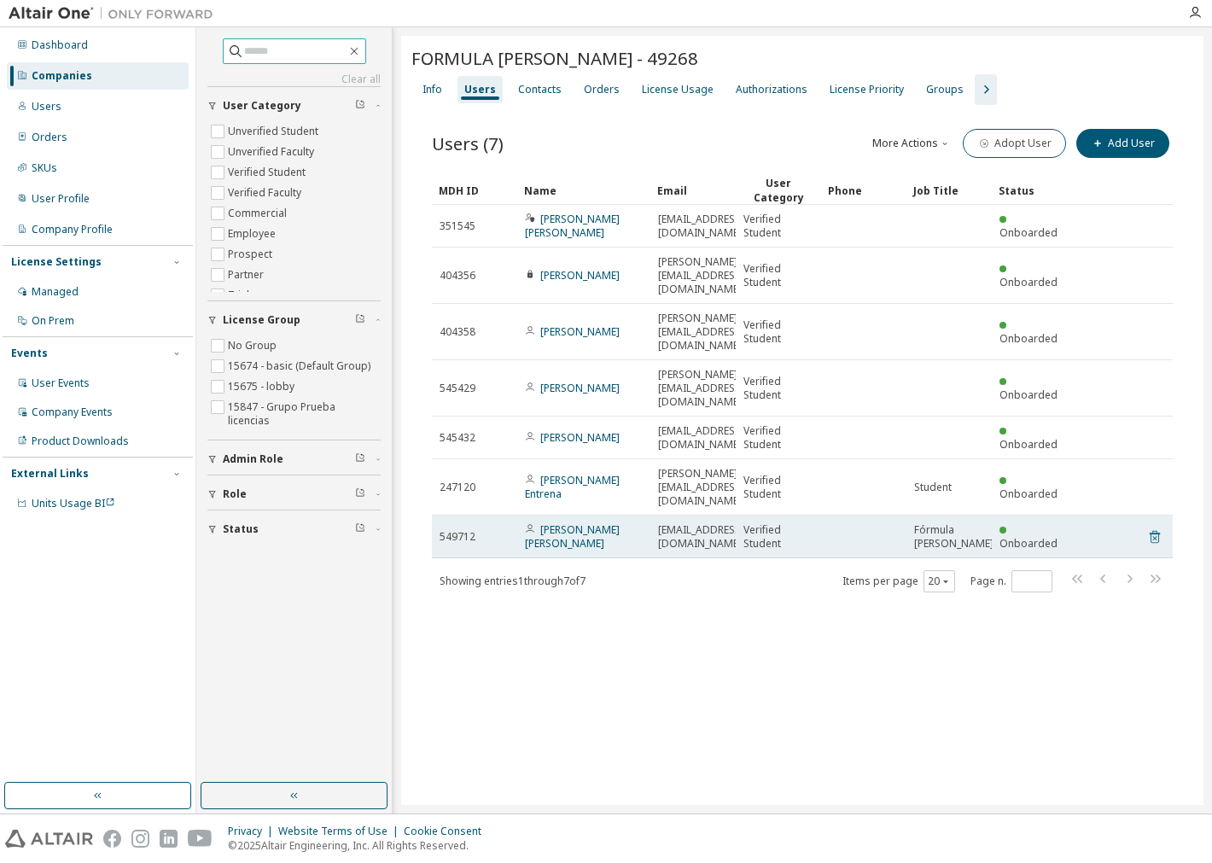
click at [1148, 527] on icon at bounding box center [1154, 537] width 15 height 20
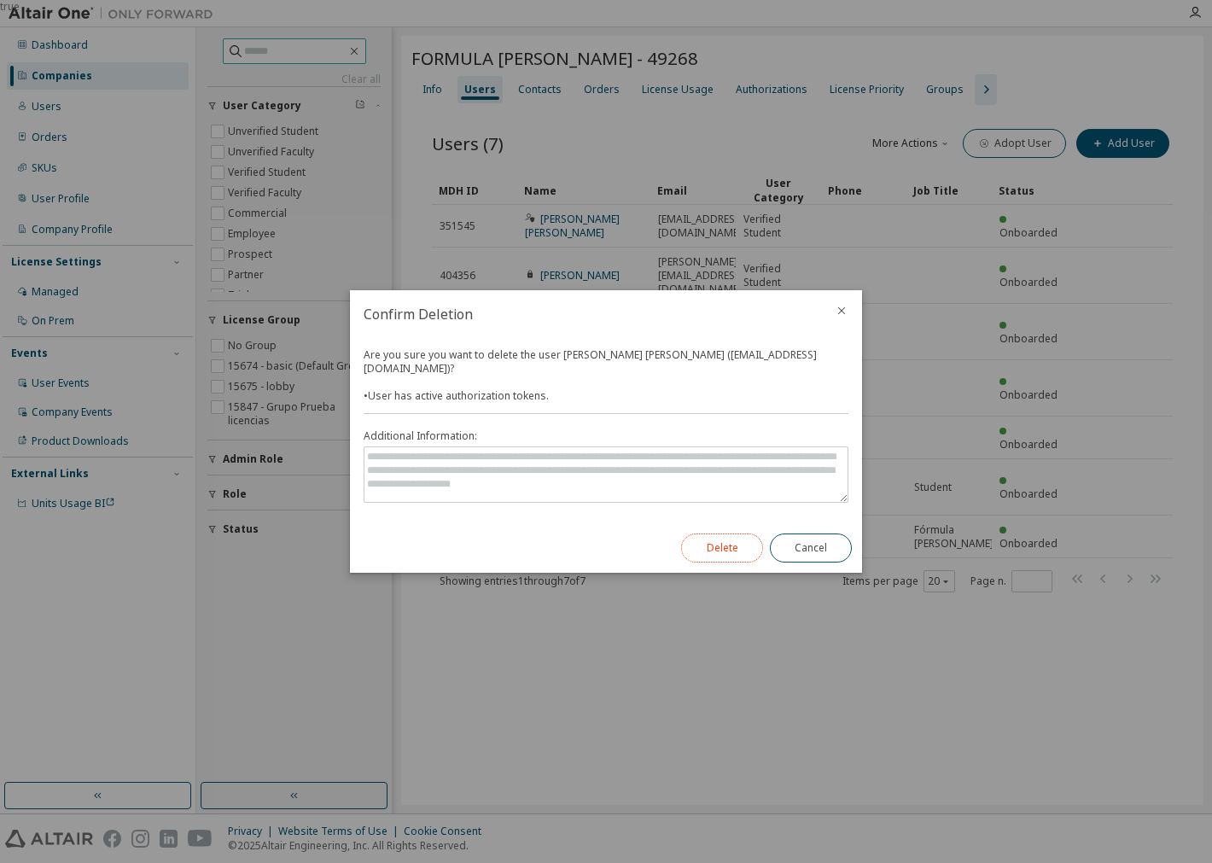
click at [741, 548] on button "Delete" at bounding box center [722, 548] width 82 height 29
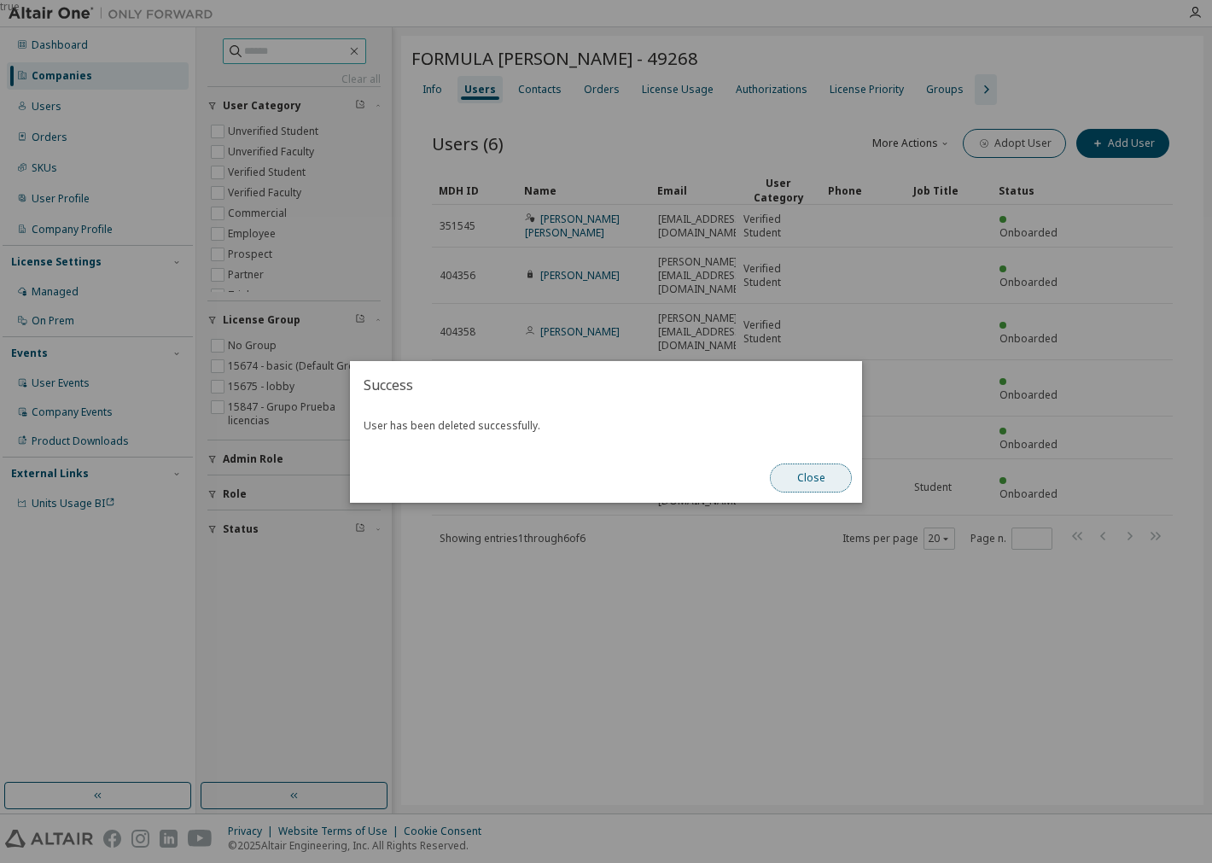
click at [826, 482] on button "Close" at bounding box center [811, 478] width 82 height 29
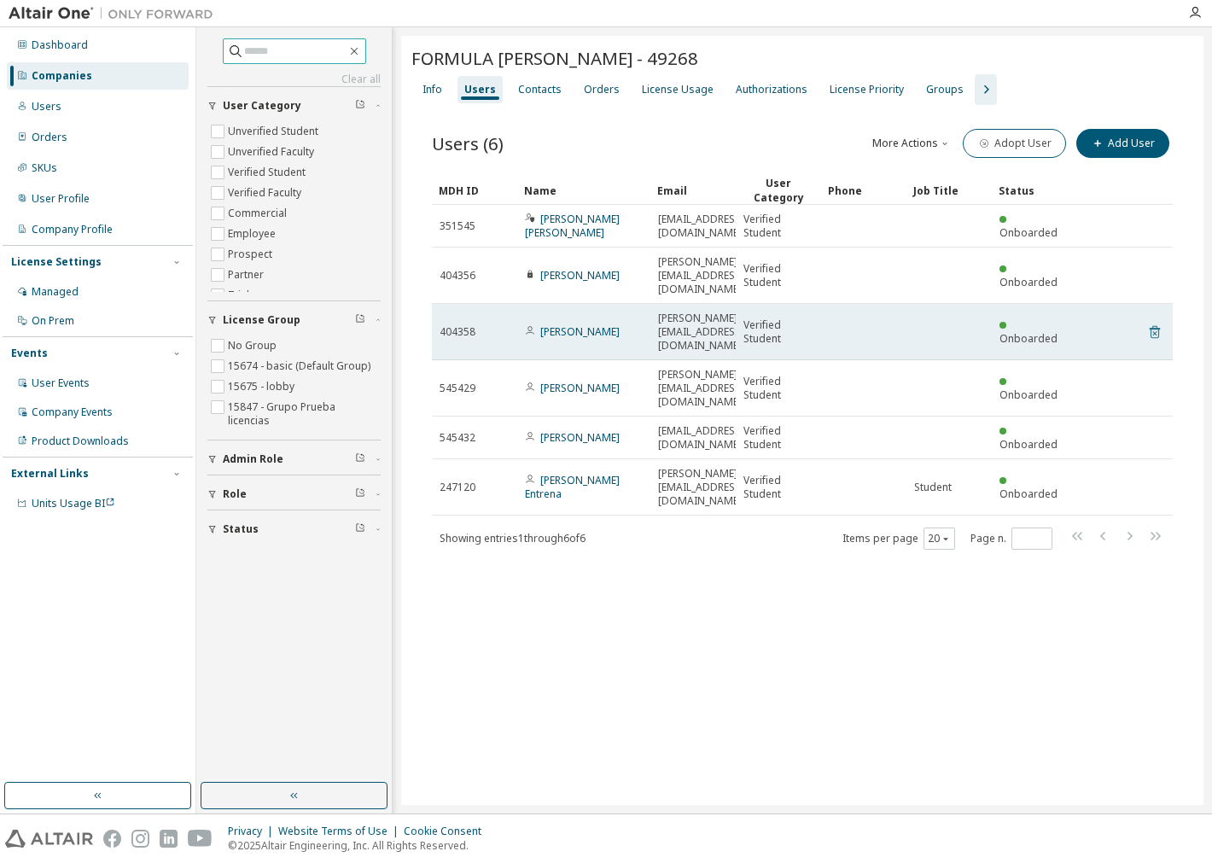
click at [1151, 322] on icon at bounding box center [1154, 332] width 15 height 20
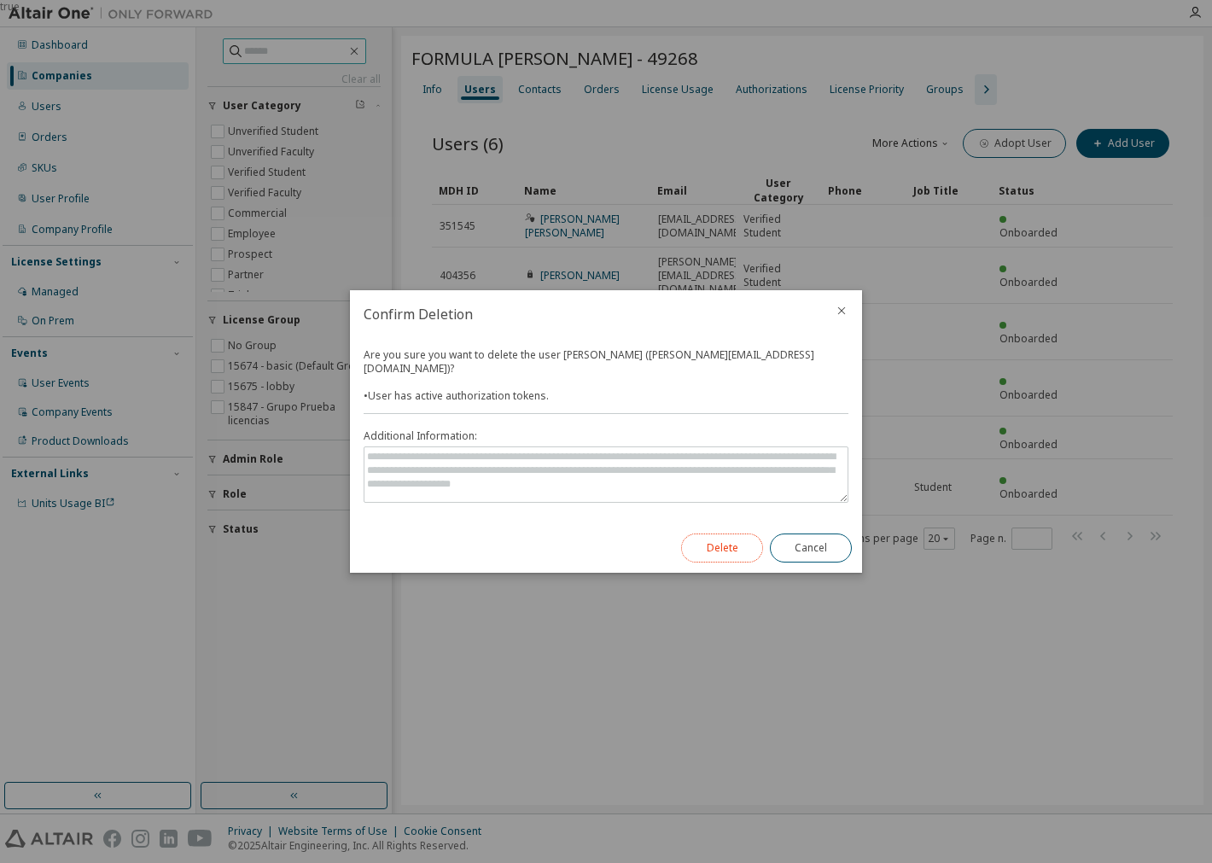
click at [722, 534] on button "Delete" at bounding box center [722, 548] width 82 height 29
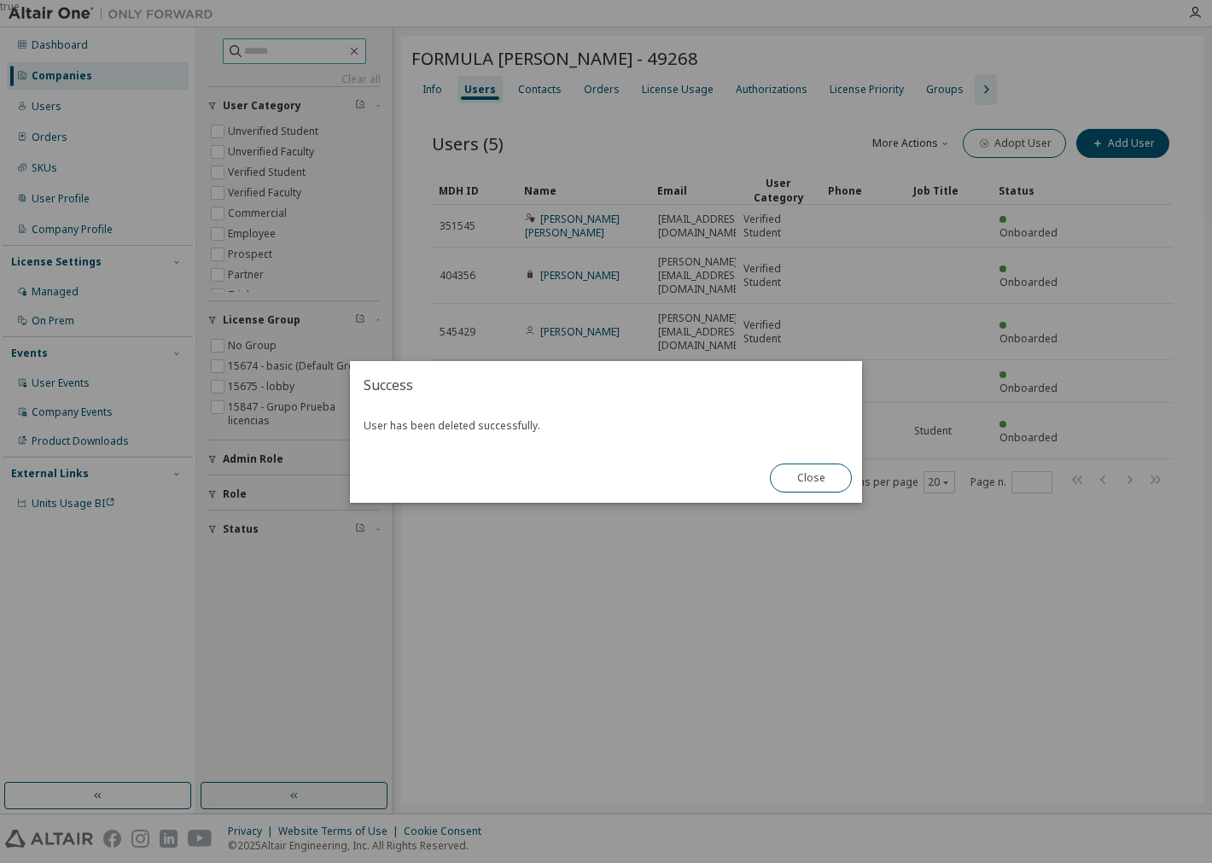
click at [822, 458] on div "Close" at bounding box center [811, 478] width 102 height 50
click at [811, 470] on button "Close" at bounding box center [811, 478] width 82 height 29
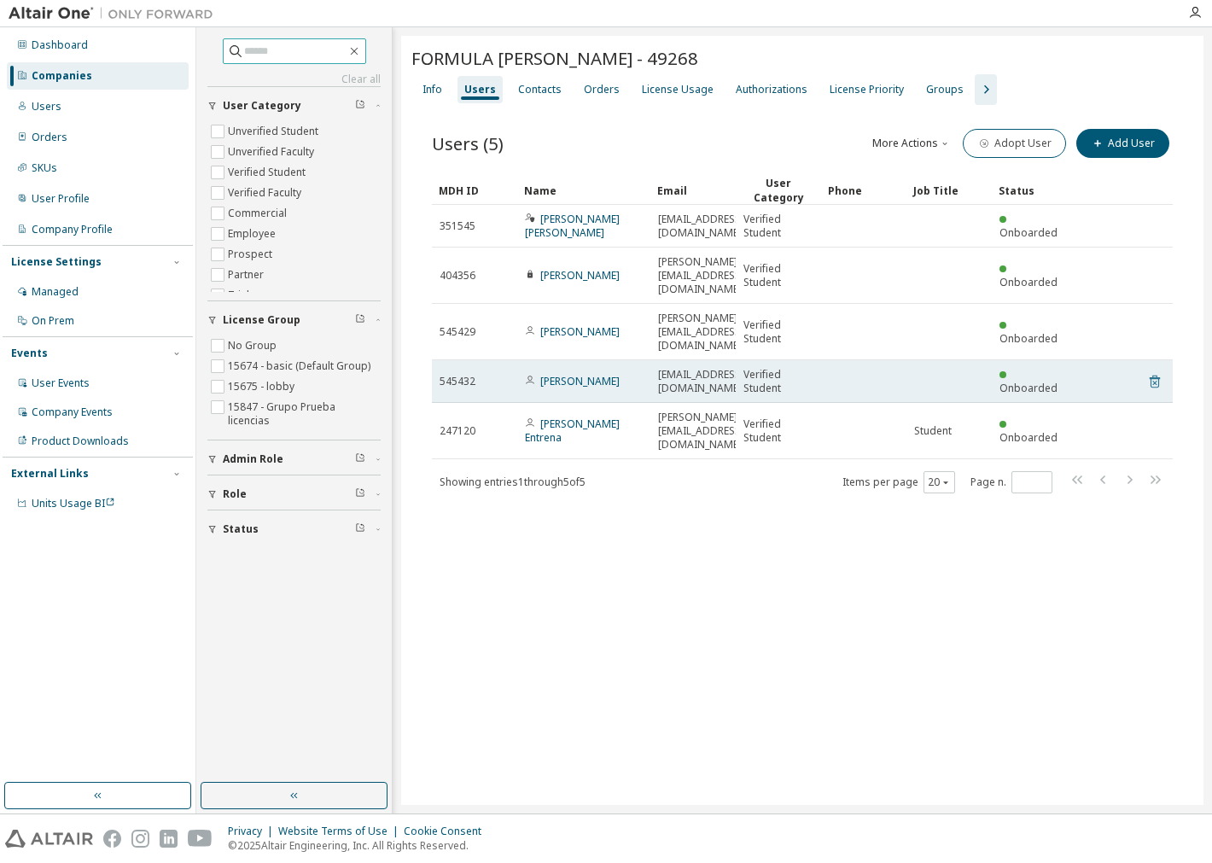
click at [1156, 376] on icon at bounding box center [1155, 382] width 10 height 13
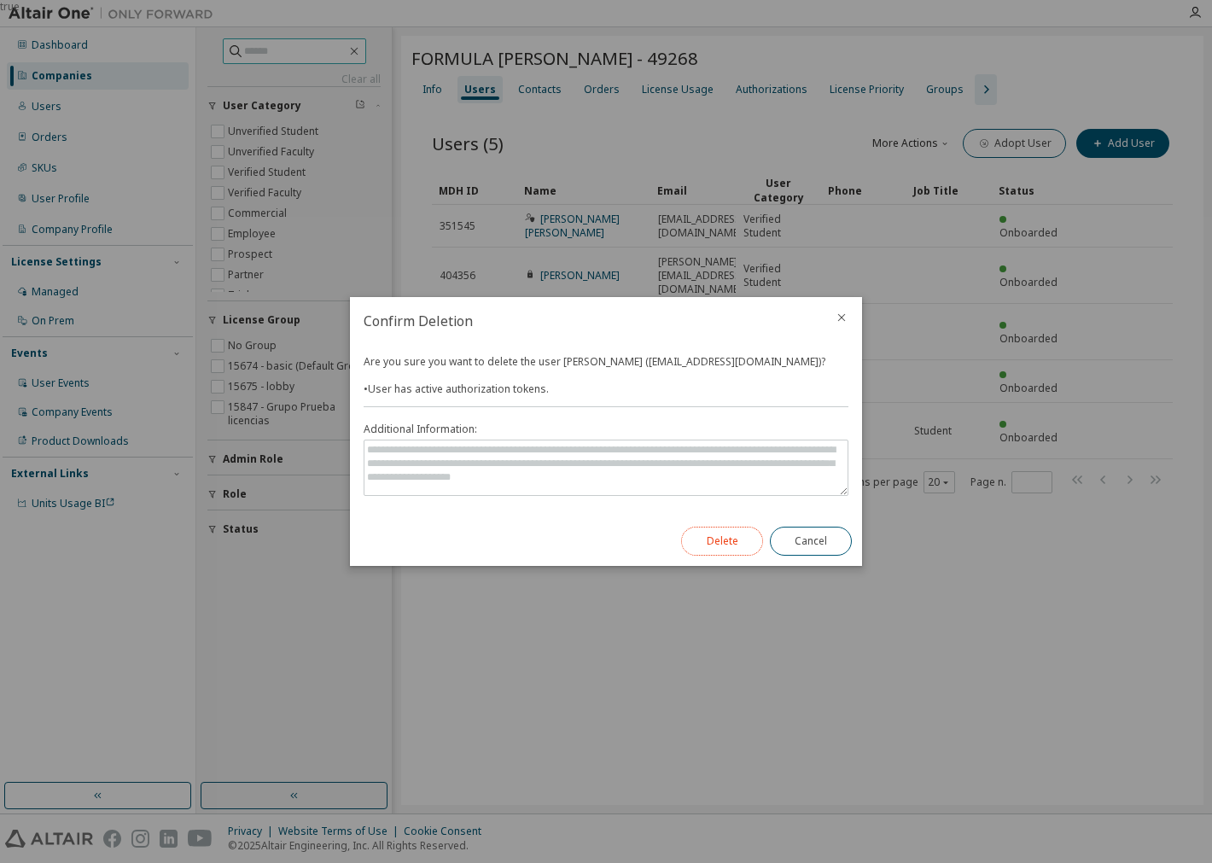
click at [732, 533] on button "Delete" at bounding box center [722, 541] width 82 height 29
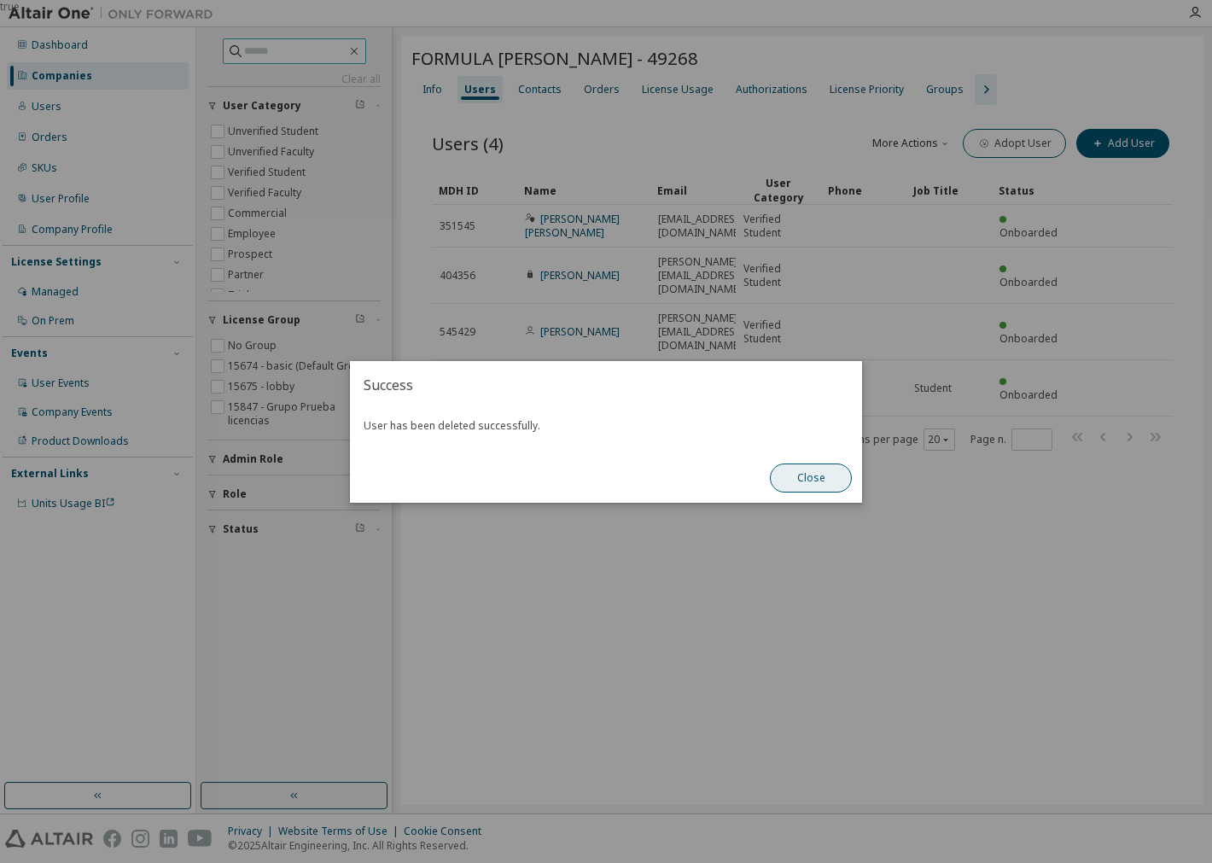
click at [834, 470] on button "Close" at bounding box center [811, 478] width 82 height 29
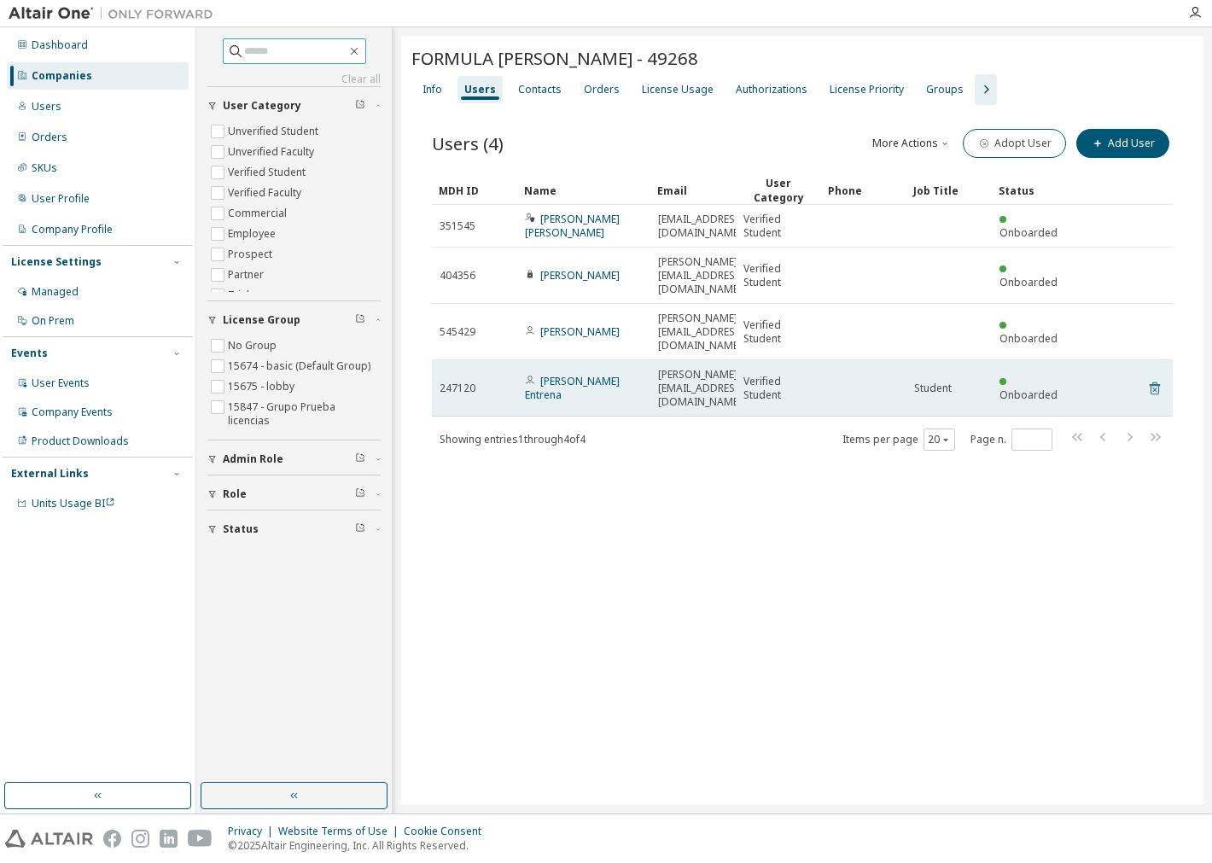
click at [1155, 378] on icon at bounding box center [1154, 388] width 15 height 20
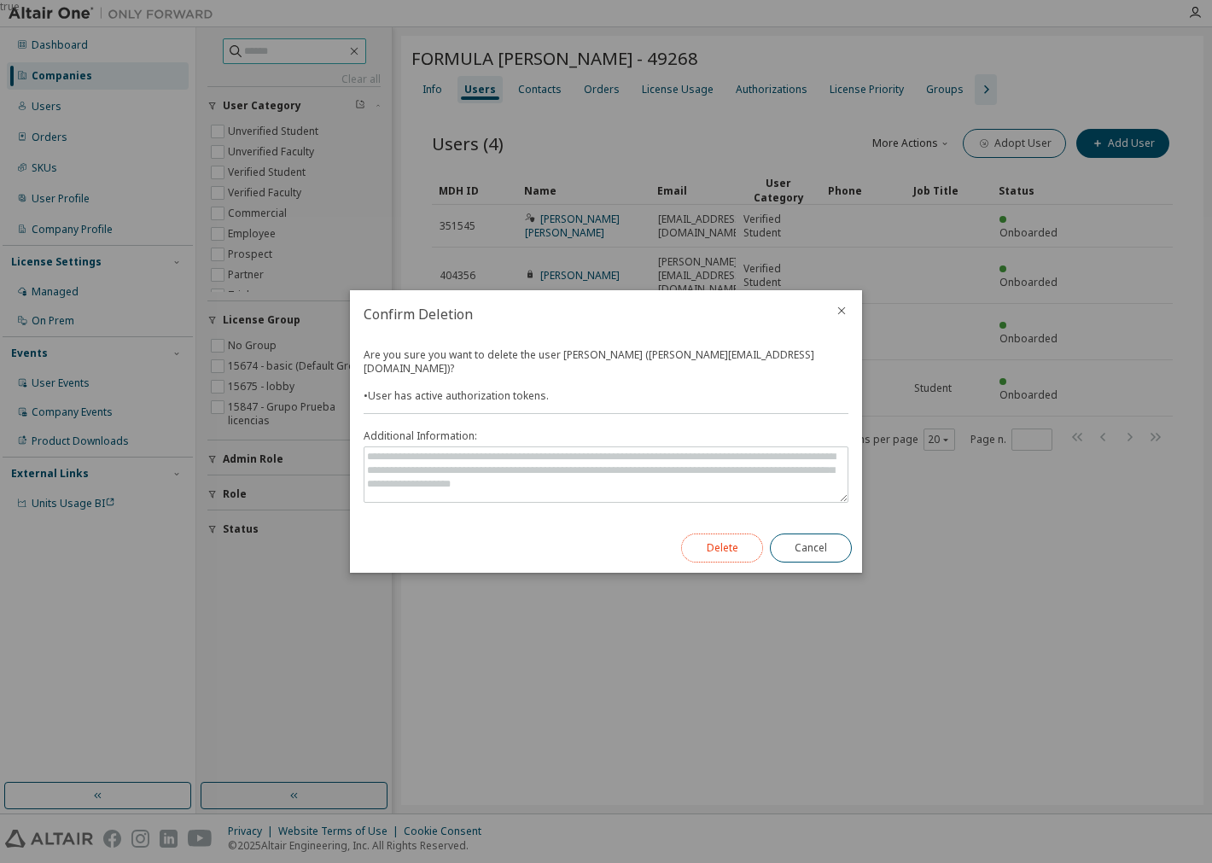
click at [713, 536] on button "Delete" at bounding box center [722, 548] width 82 height 29
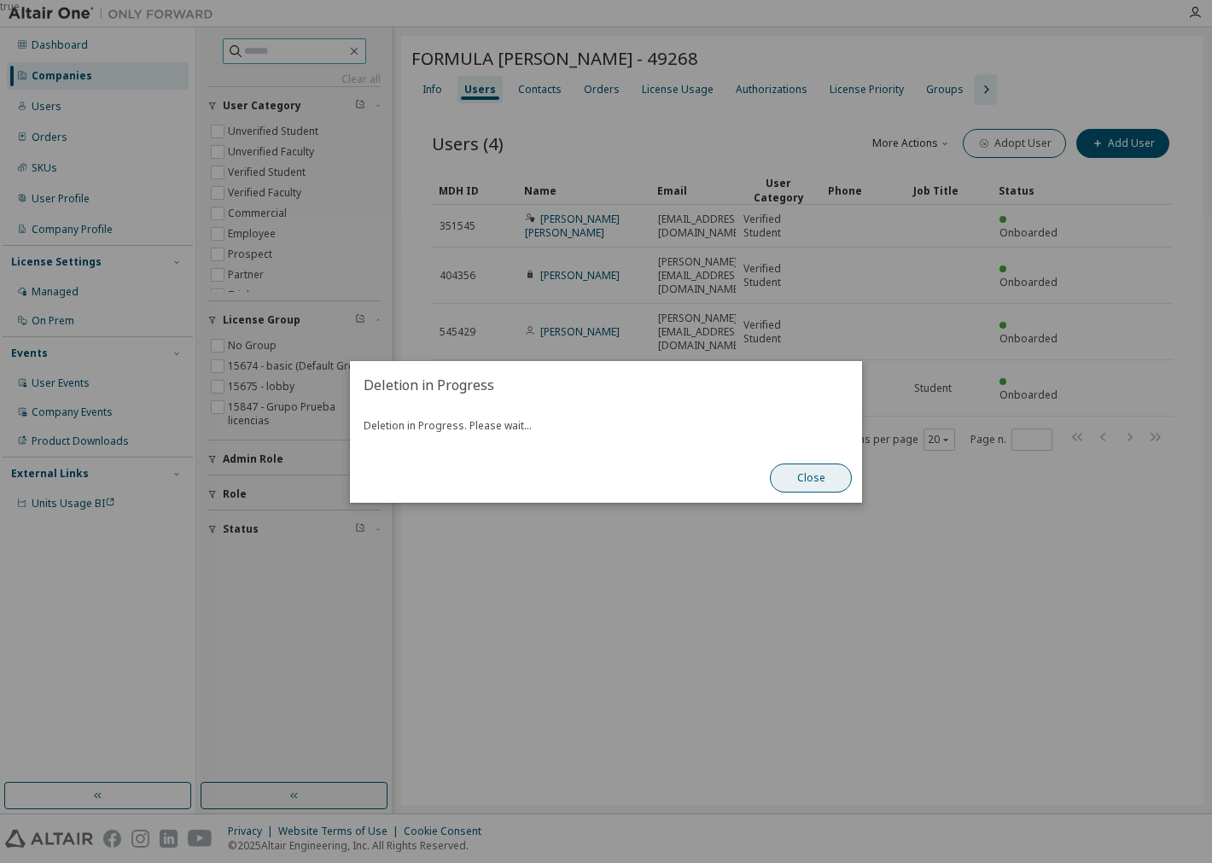
click at [812, 488] on button "Close" at bounding box center [811, 478] width 82 height 29
click at [832, 482] on button "Close" at bounding box center [811, 478] width 82 height 29
click at [814, 480] on button "Close" at bounding box center [811, 478] width 82 height 29
click at [1035, 319] on div "true" at bounding box center [606, 431] width 1212 height 863
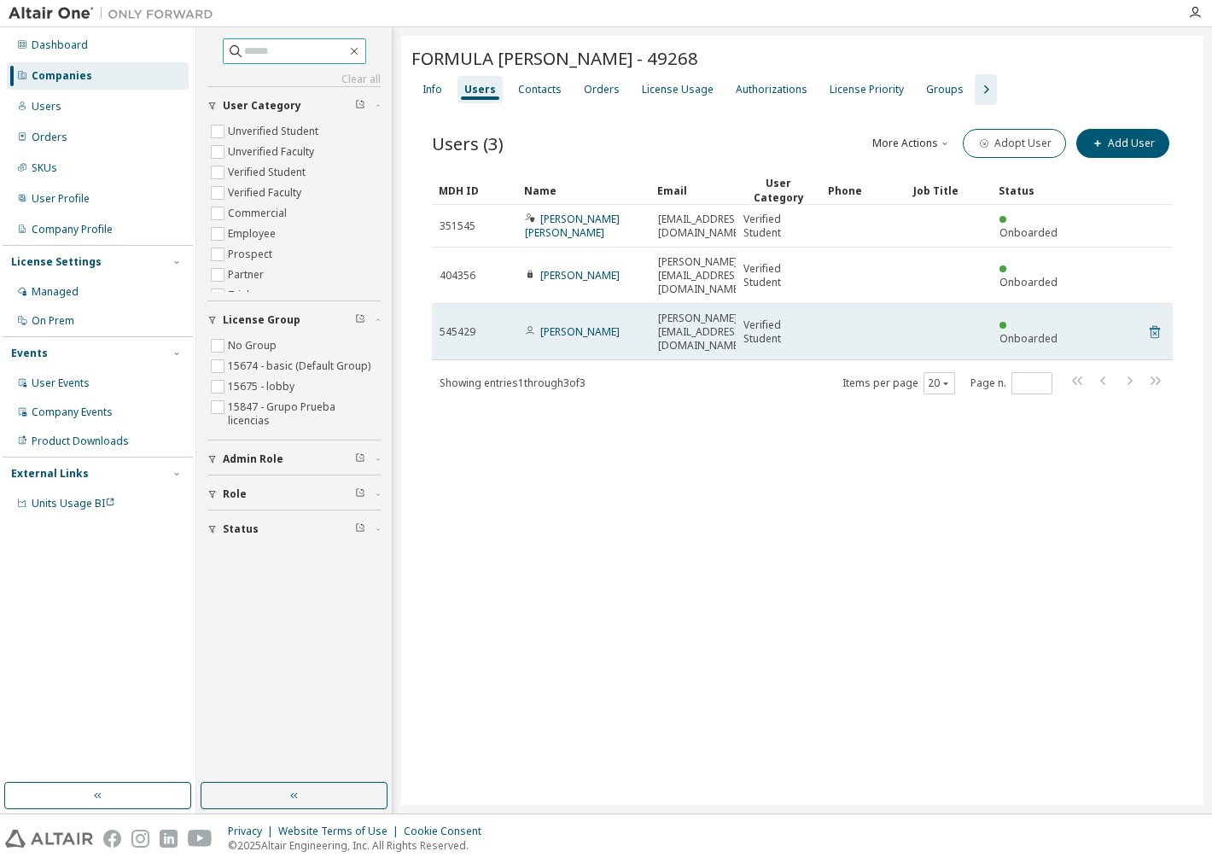
click at [1150, 326] on icon at bounding box center [1155, 332] width 10 height 13
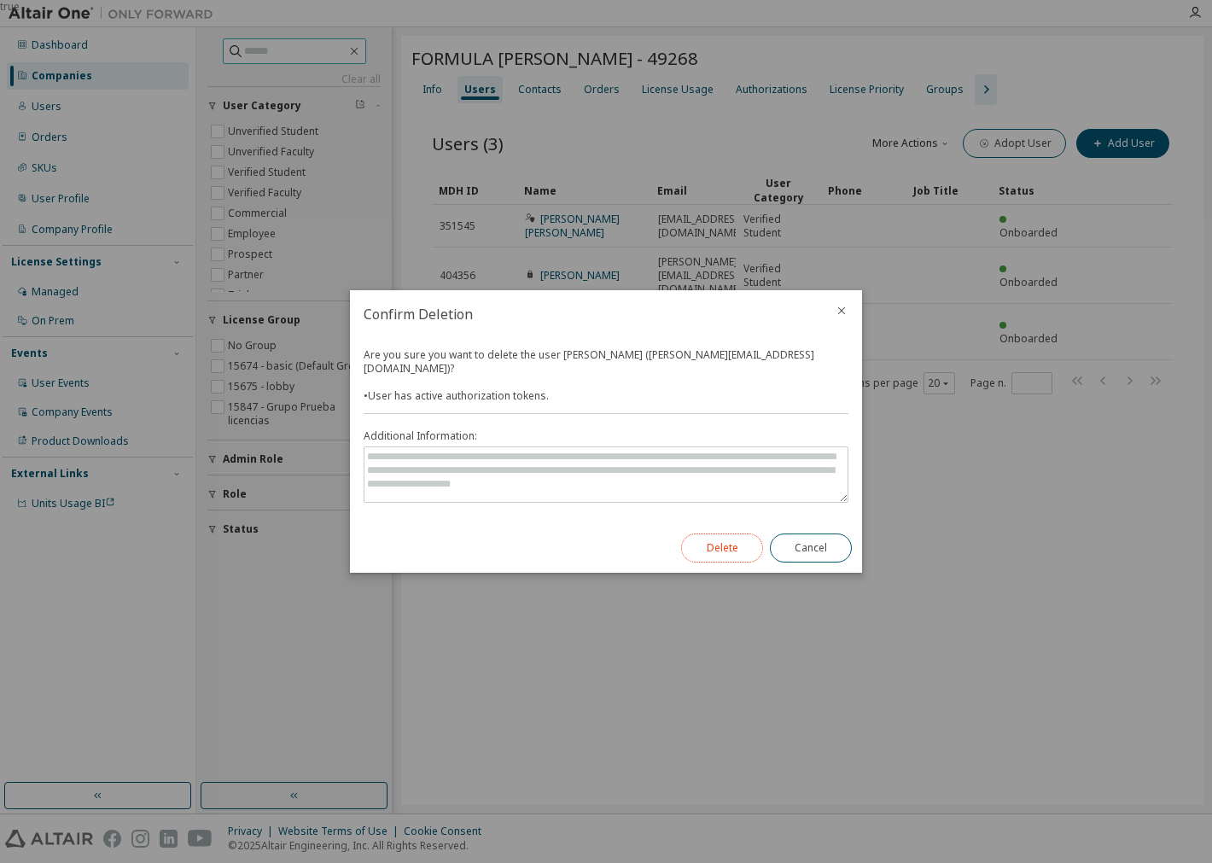
click at [730, 534] on button "Delete" at bounding box center [722, 548] width 82 height 29
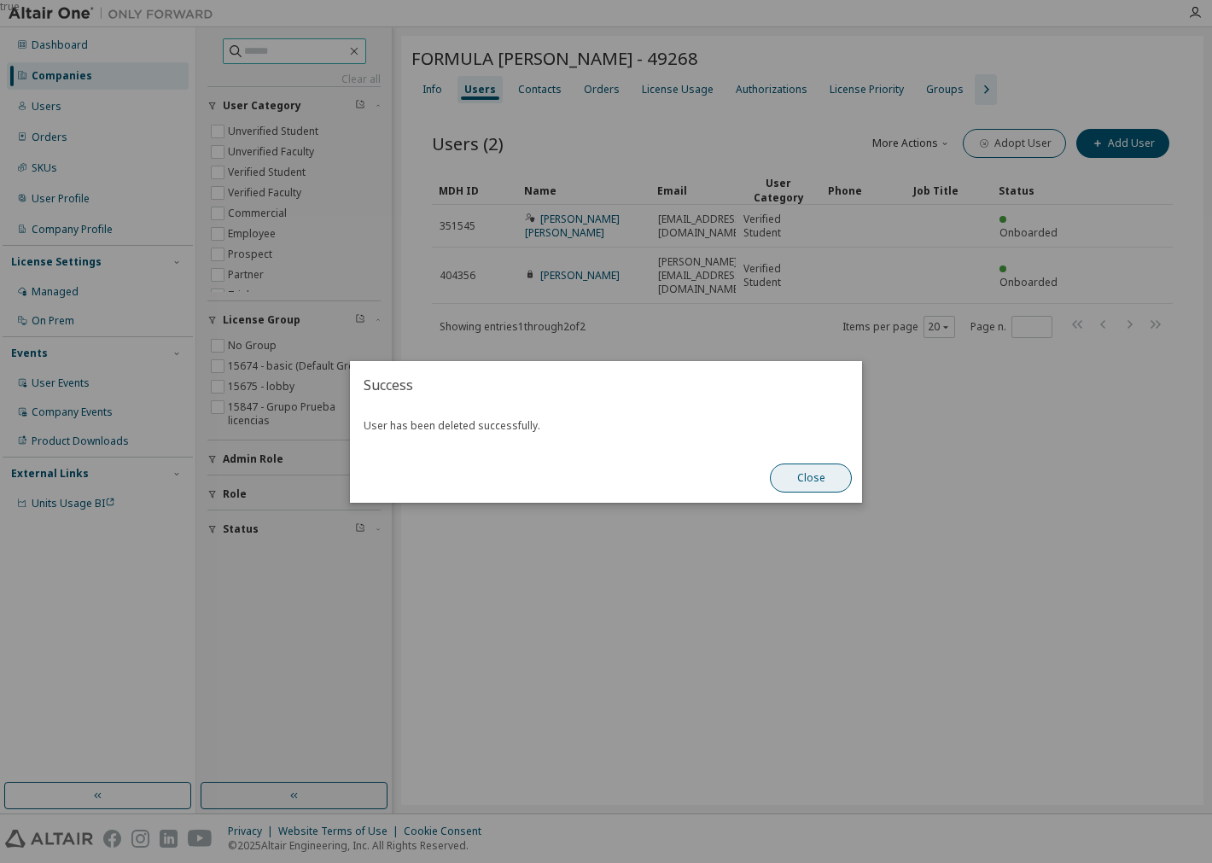
click at [797, 468] on button "Close" at bounding box center [811, 478] width 82 height 29
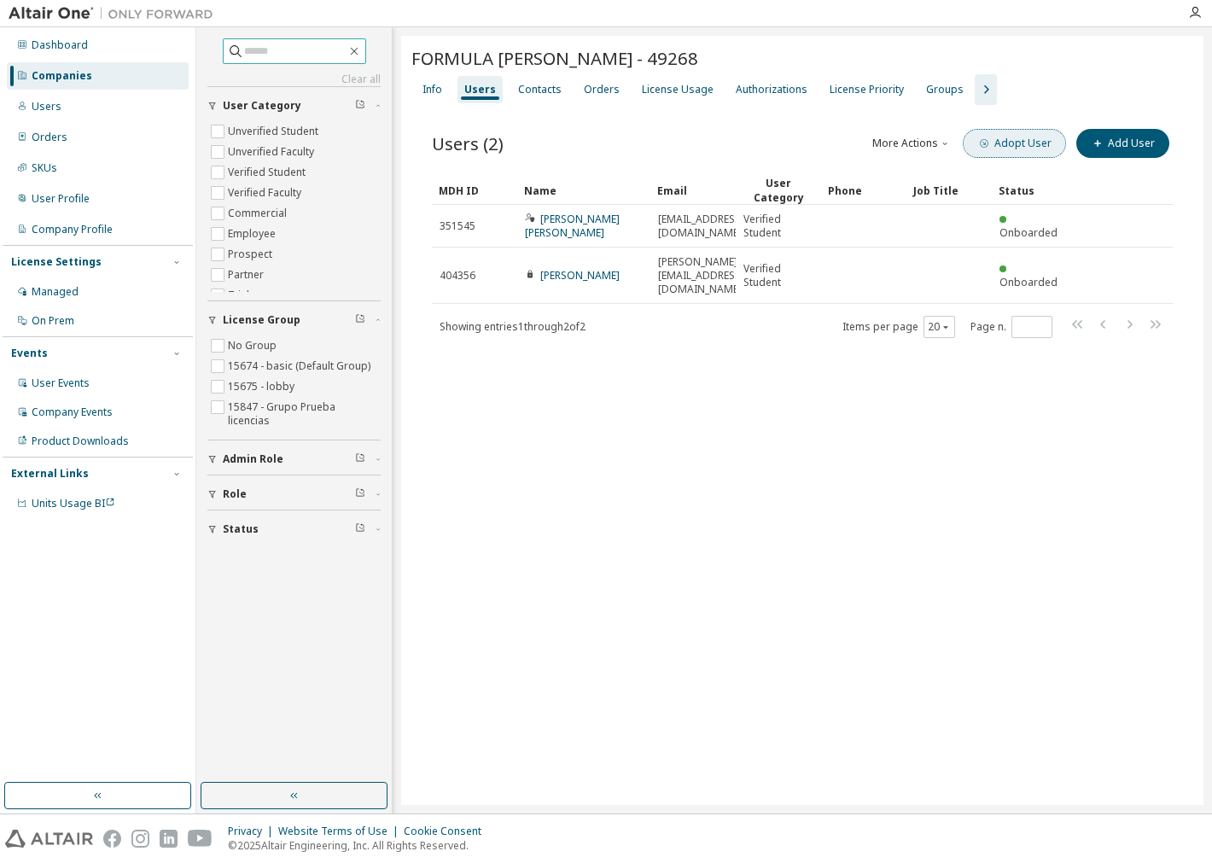
click at [1037, 155] on button "Adopt User" at bounding box center [1014, 143] width 103 height 29
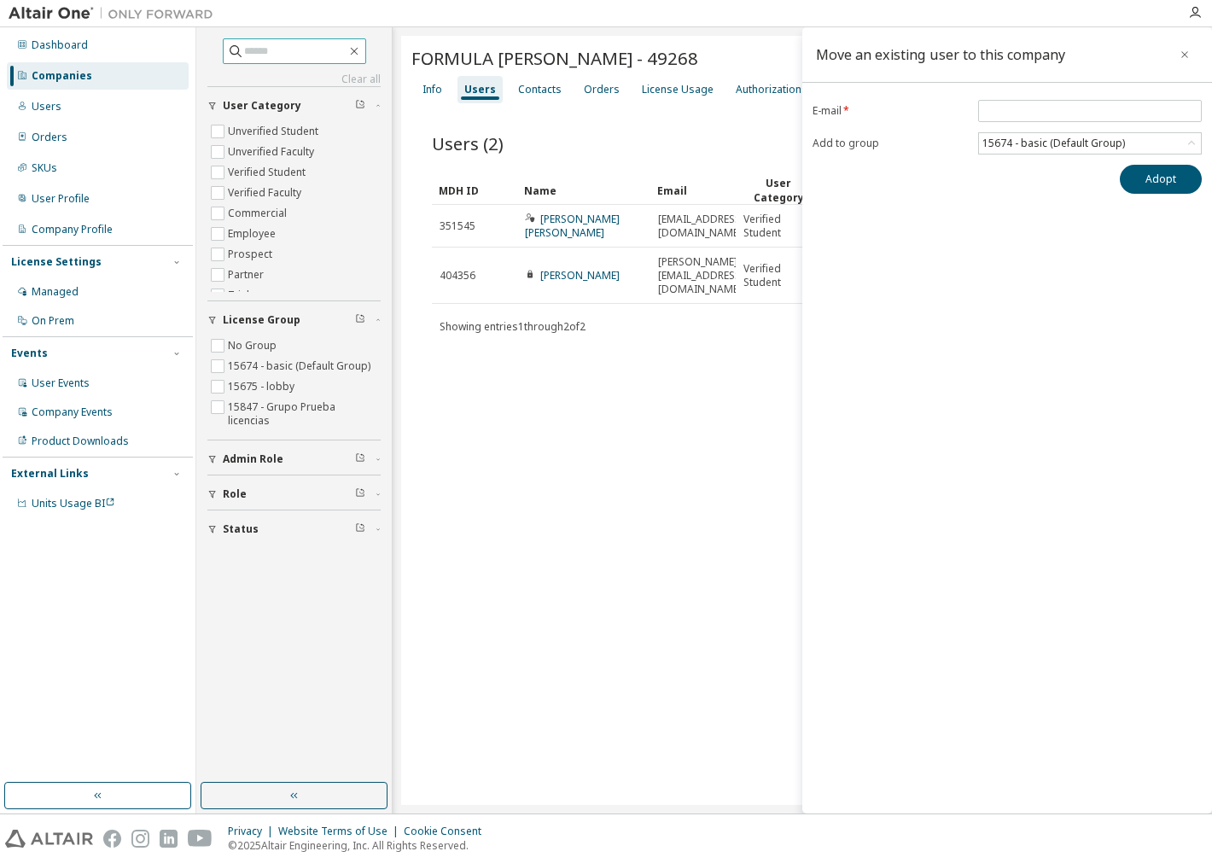
click at [1185, 47] on button "button" at bounding box center [1184, 54] width 27 height 27
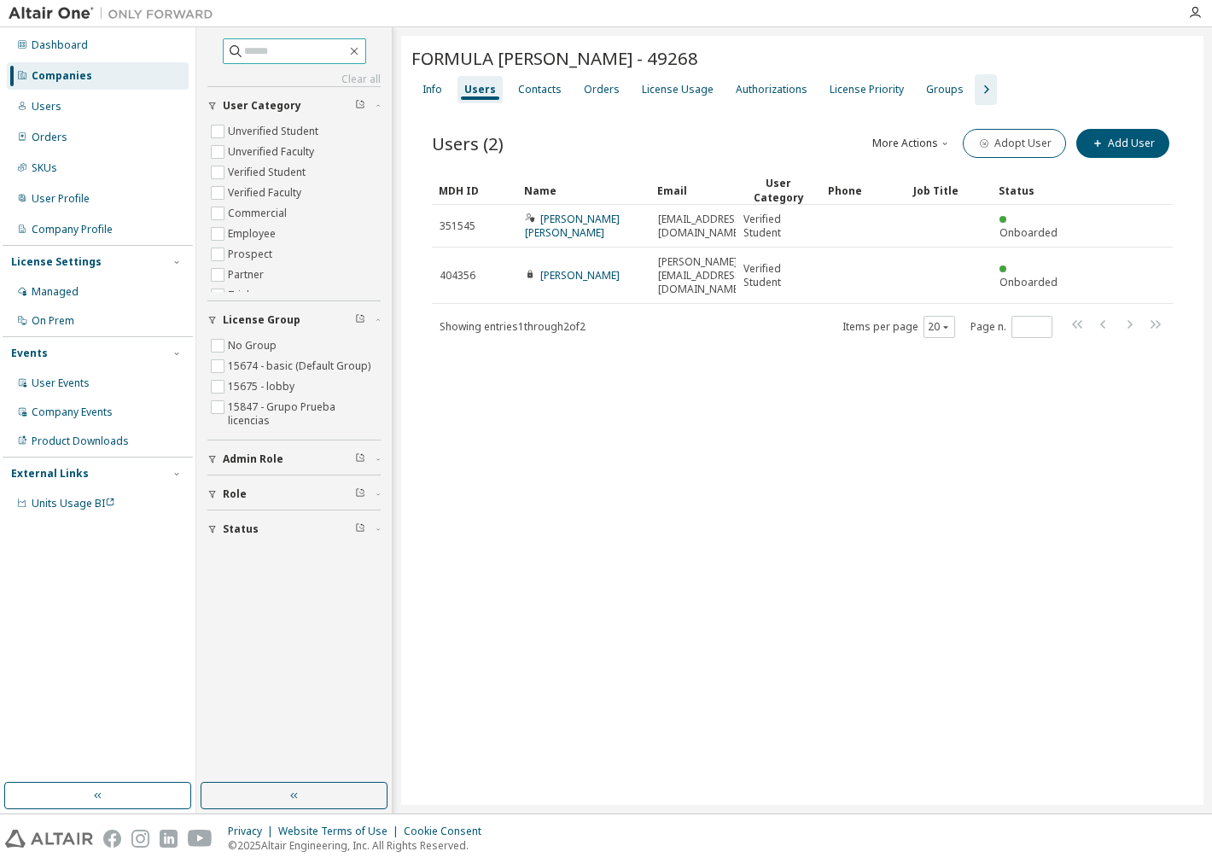
click at [937, 141] on button "More Actions" at bounding box center [912, 143] width 82 height 29
click at [944, 175] on div "Import From CSV" at bounding box center [937, 172] width 107 height 24
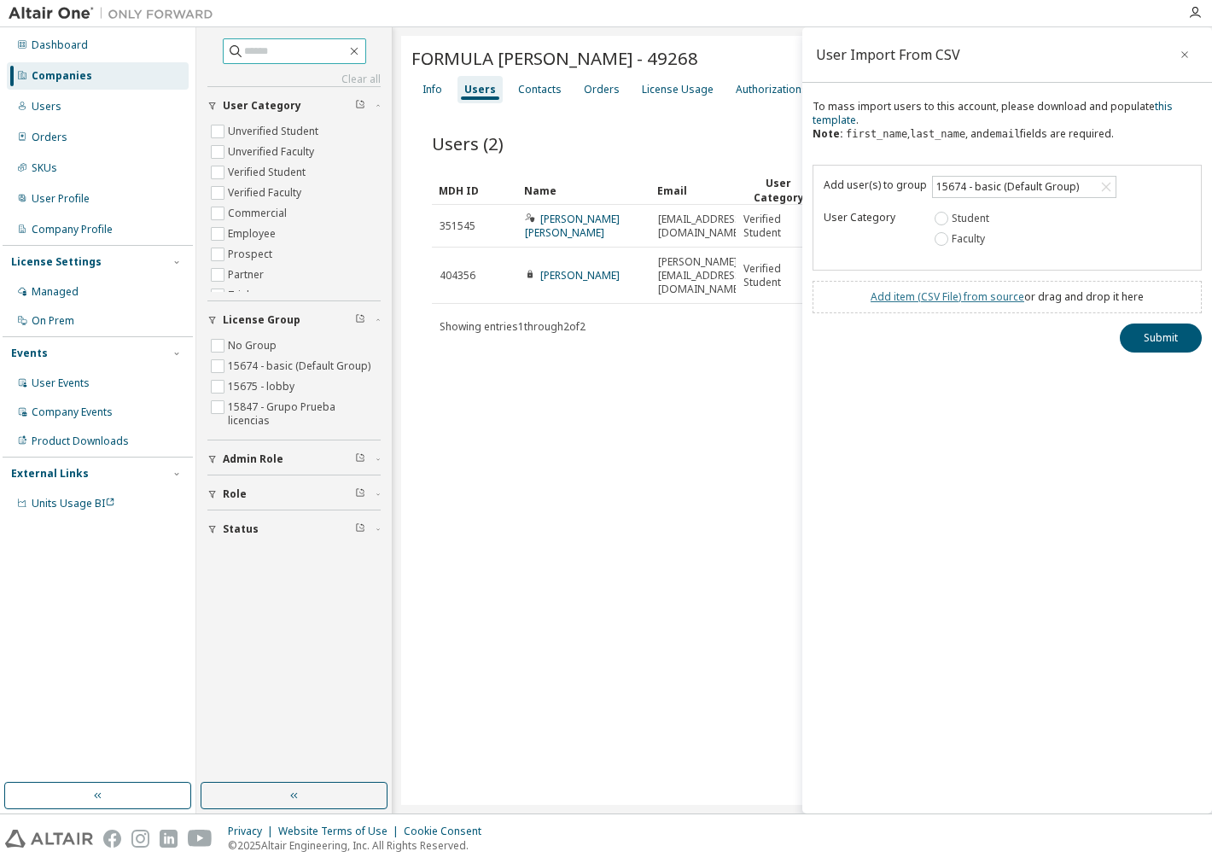
click at [1013, 296] on link "Add item ( CSV File ) from source" at bounding box center [948, 296] width 154 height 15
click at [1165, 371] on button "Submit" at bounding box center [1161, 368] width 82 height 29
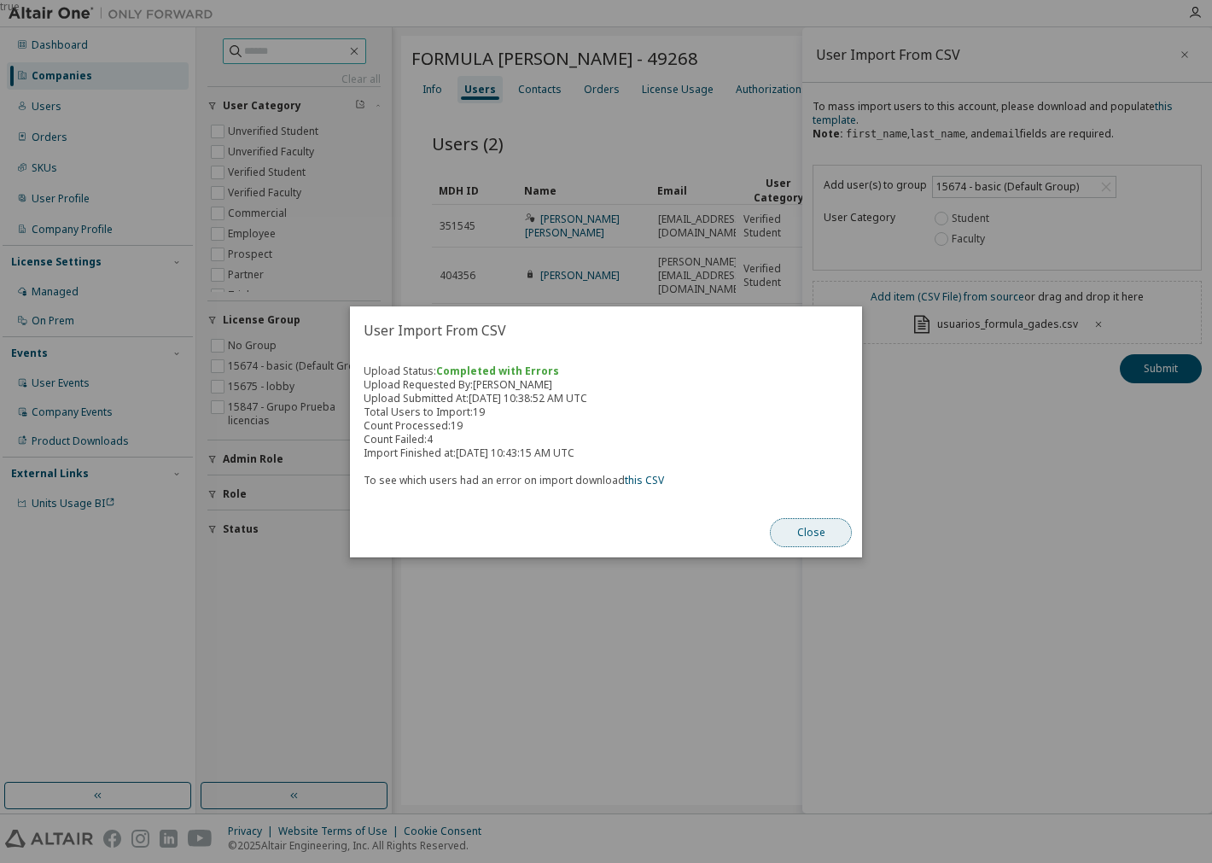
click at [813, 540] on button "Close" at bounding box center [811, 532] width 82 height 29
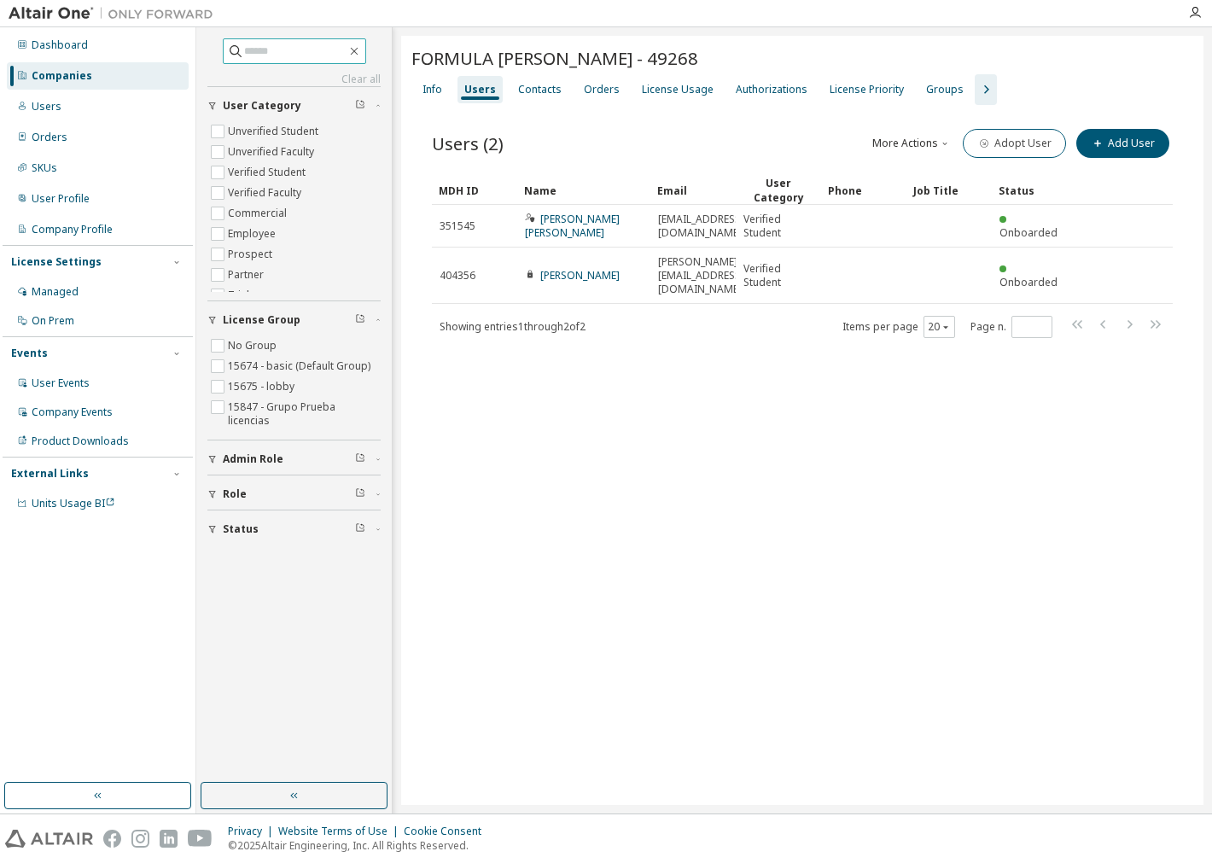
click at [287, 41] on span at bounding box center [294, 51] width 143 height 26
click at [858, 411] on div "FORMULA GADES - 49268 Clear Load Save Save As Field Operator Value Select filte…" at bounding box center [802, 420] width 802 height 769
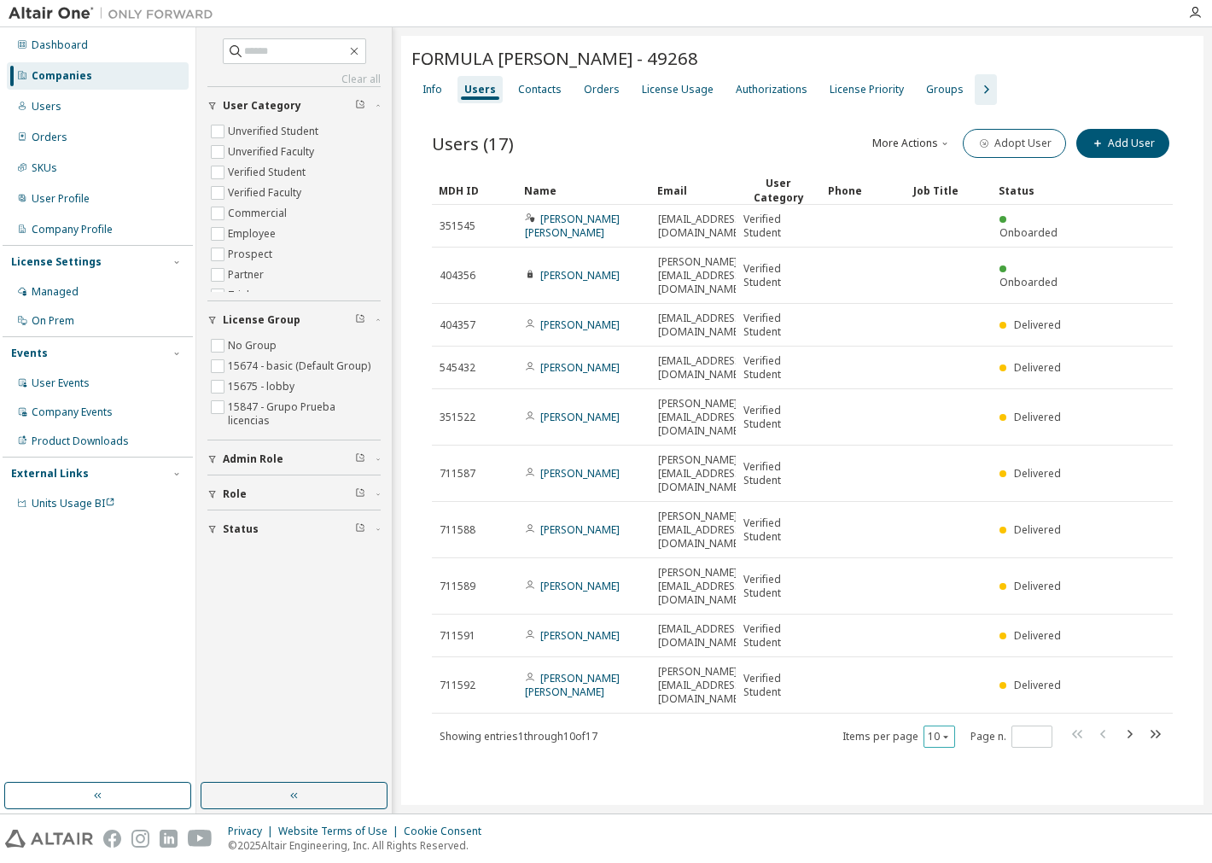
click at [942, 726] on div "10" at bounding box center [940, 737] width 32 height 22
click at [937, 730] on button "10" at bounding box center [939, 737] width 23 height 14
click at [965, 749] on div "100" at bounding box center [992, 759] width 137 height 20
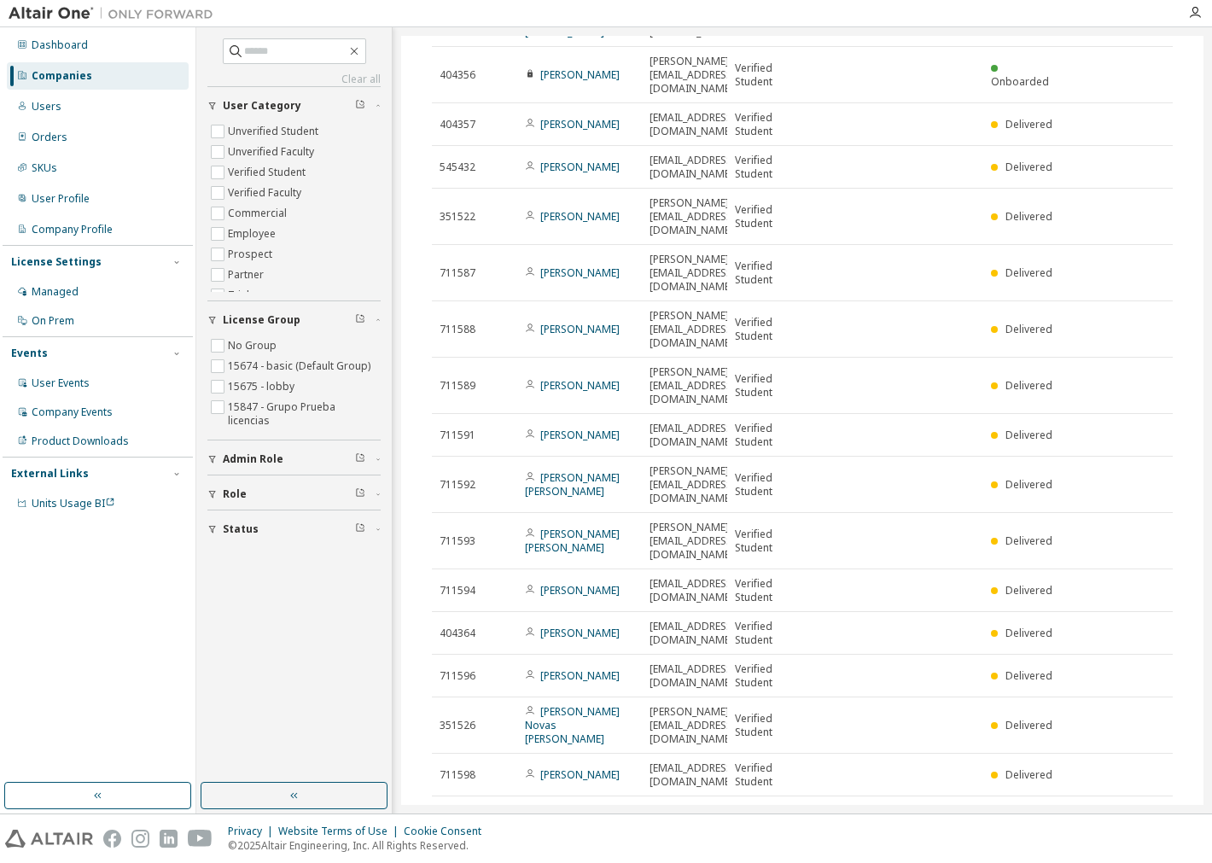
scroll to position [214, 0]
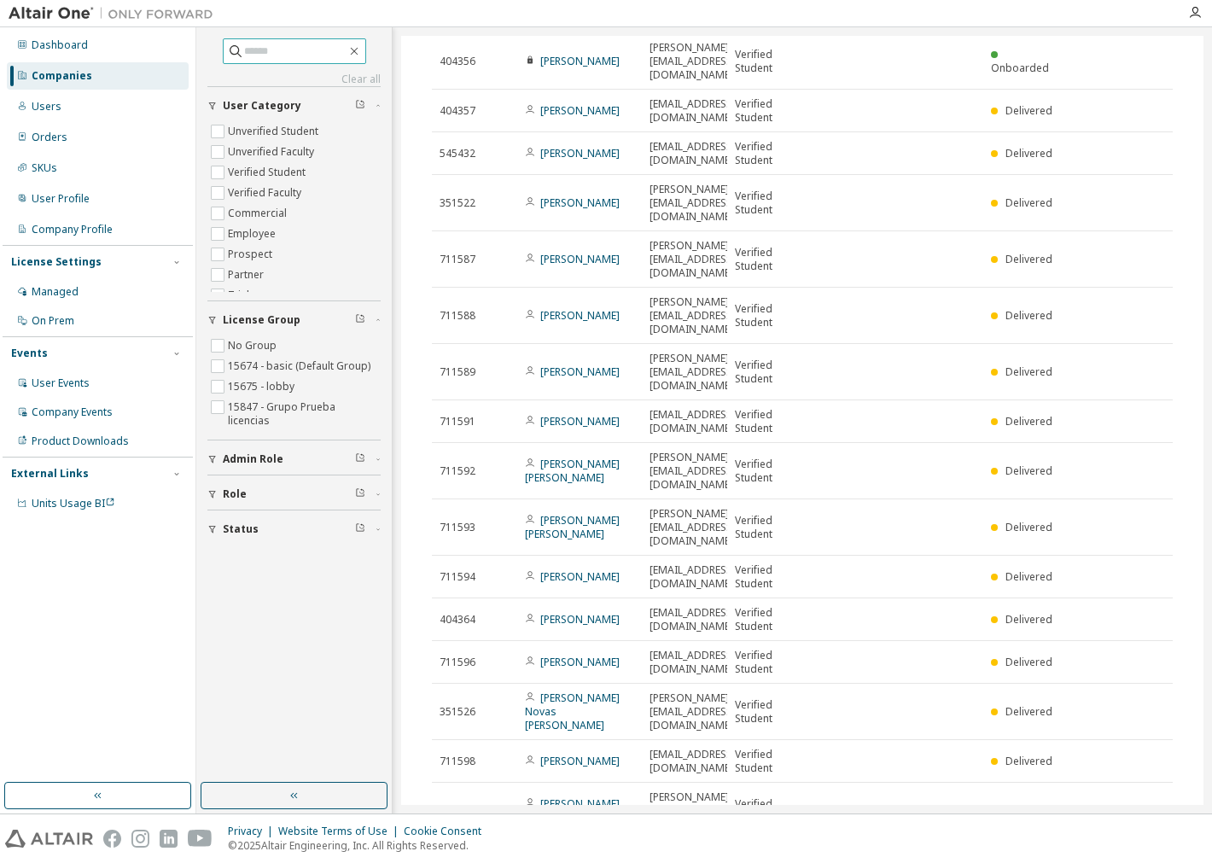
click at [286, 51] on input "text" at bounding box center [295, 51] width 102 height 17
type input "******"
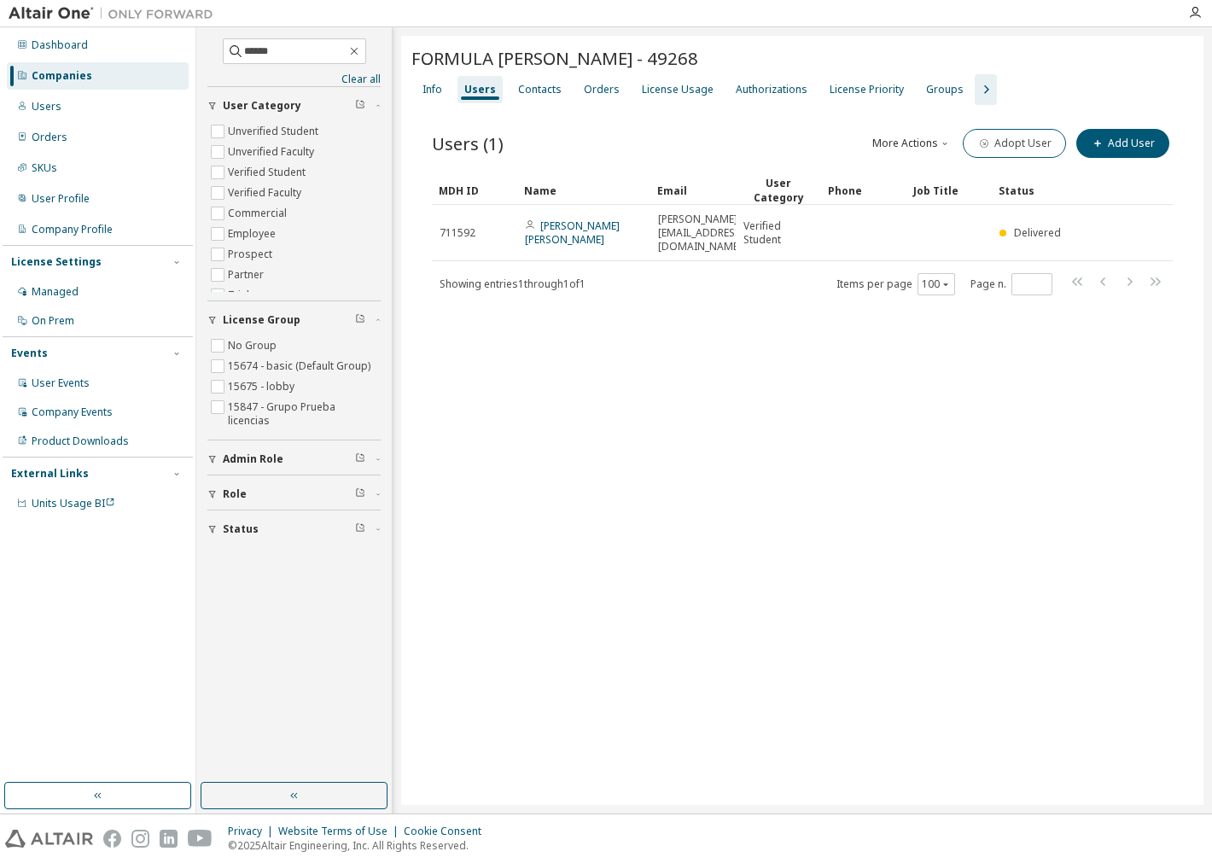
click at [382, 61] on div "****** Clear all Status Role Admin Role License Group No Group 15674 - basic (D…" at bounding box center [294, 405] width 190 height 750
click at [361, 52] on icon "button" at bounding box center [354, 51] width 14 height 14
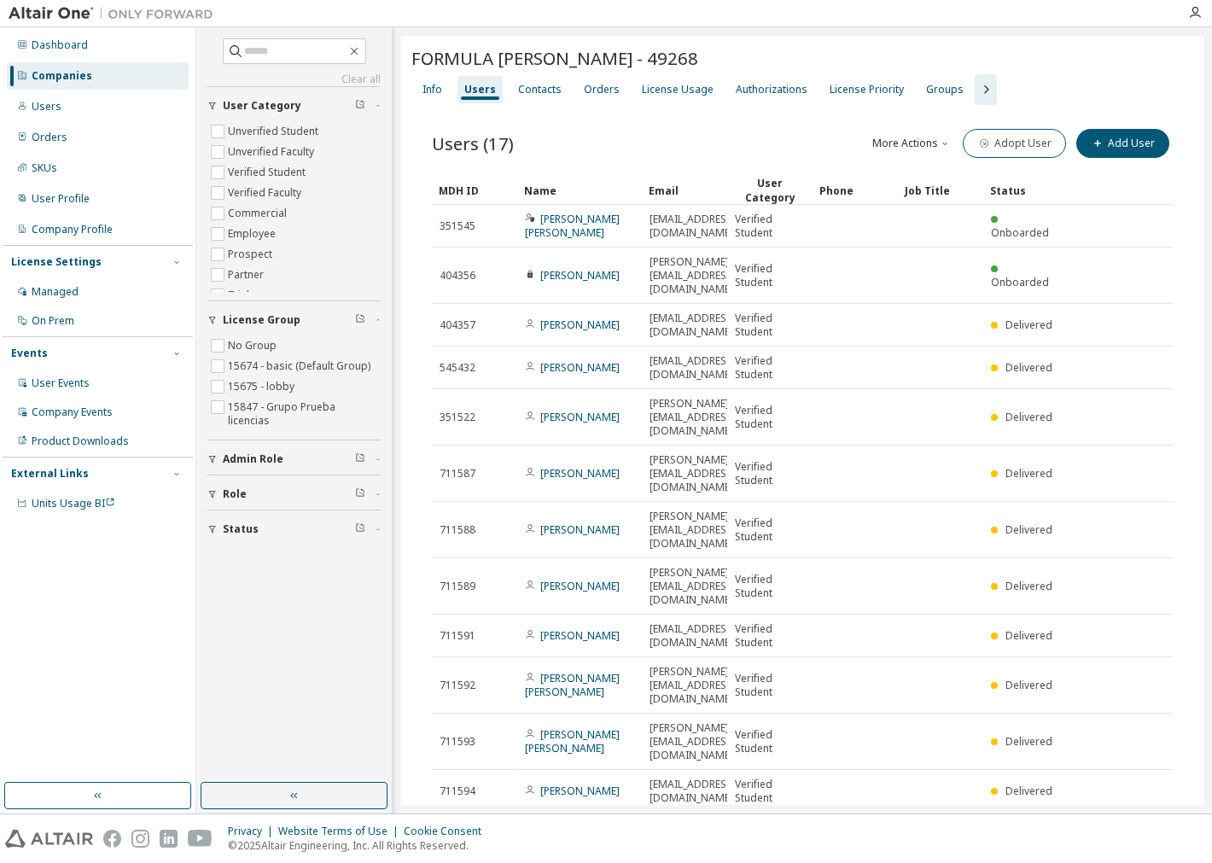
click at [84, 73] on div "Companies" at bounding box center [62, 76] width 61 height 14
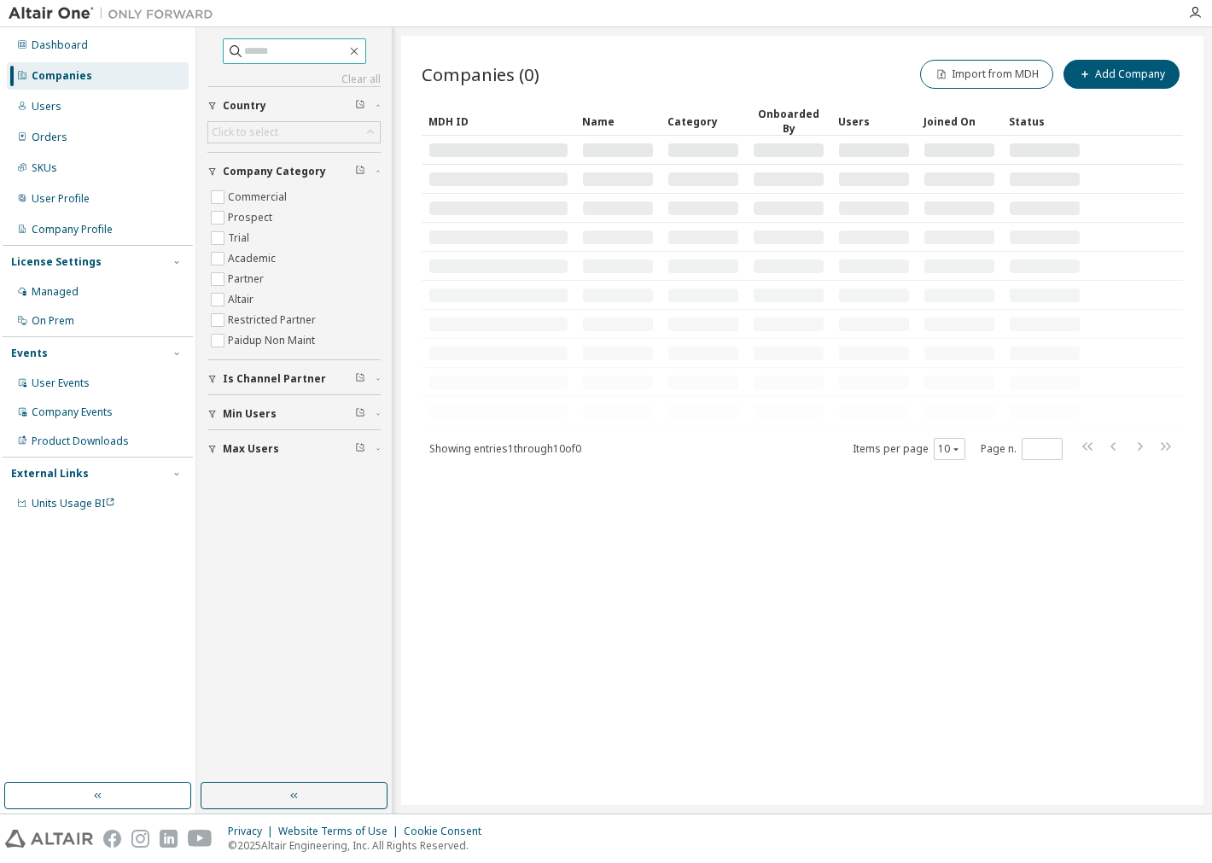
click at [282, 62] on span at bounding box center [294, 51] width 143 height 26
drag, startPoint x: 260, startPoint y: 54, endPoint x: 71, endPoint y: 83, distance: 191.7
click at [257, 57] on input "text" at bounding box center [295, 51] width 102 height 17
type input "**********"
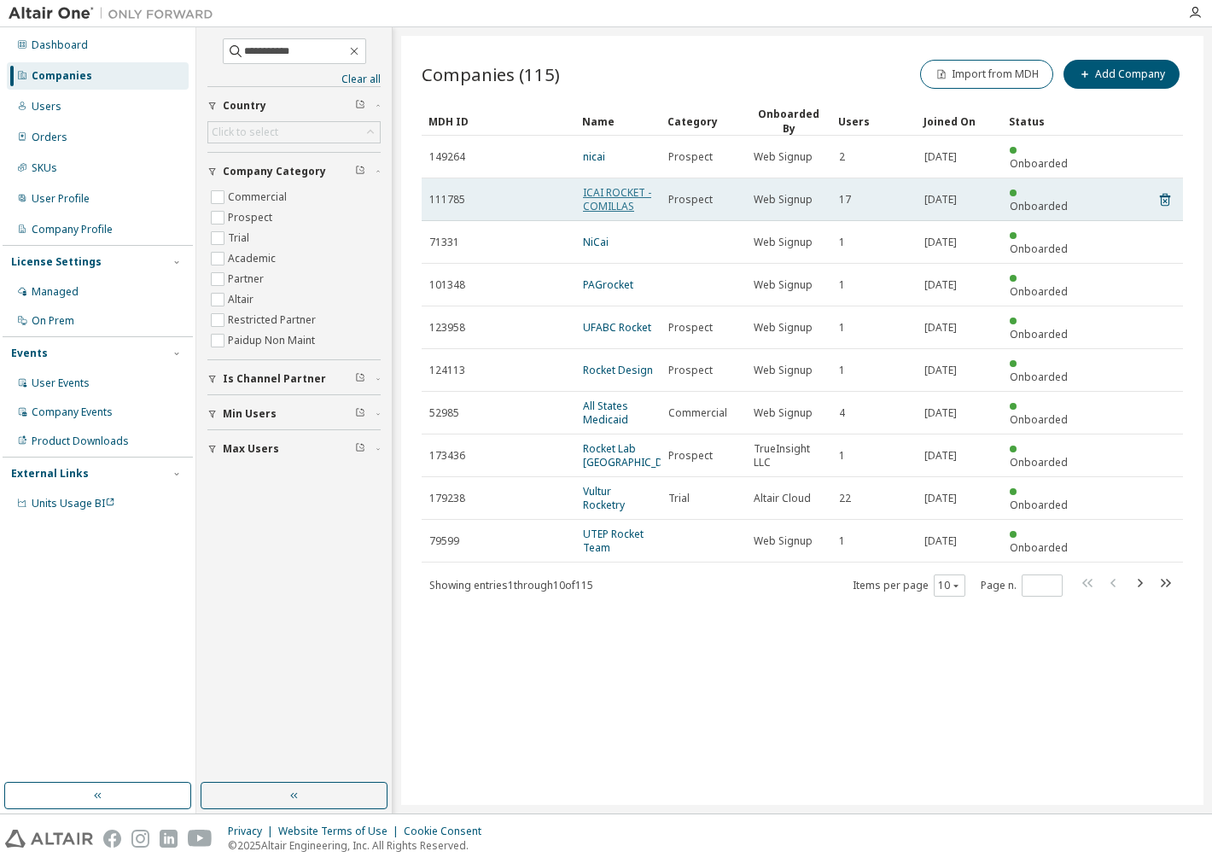
click at [608, 192] on link "ICAI ROCKET - COMILLAS" at bounding box center [617, 199] width 68 height 28
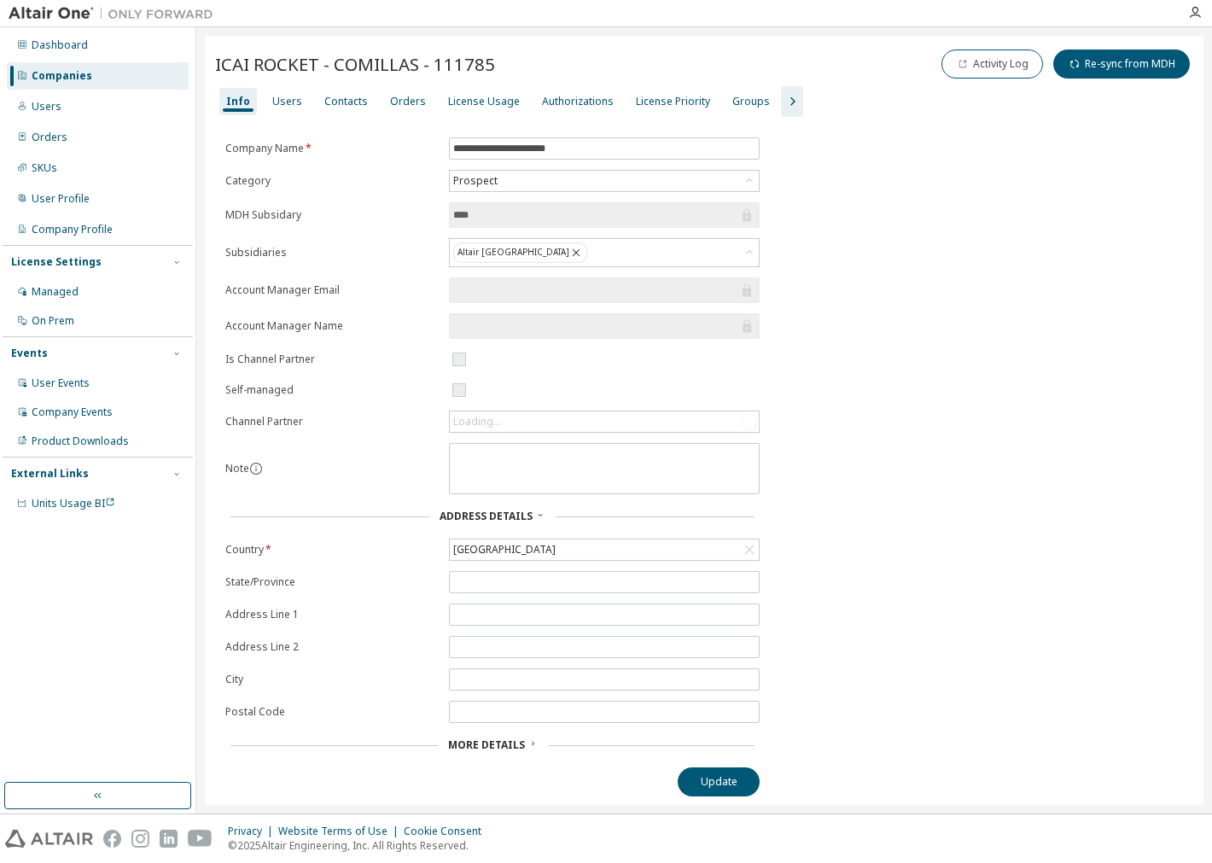
click at [303, 102] on div "Info Users Contacts Orders License Usage Authorizations License Priority Groups" at bounding box center [704, 101] width 978 height 31
click at [279, 100] on div "Users" at bounding box center [287, 102] width 30 height 14
